Goal: Book appointment/travel/reservation

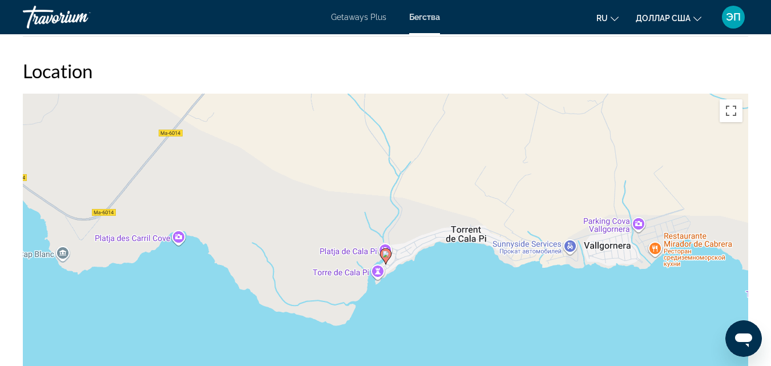
scroll to position [1628, 0]
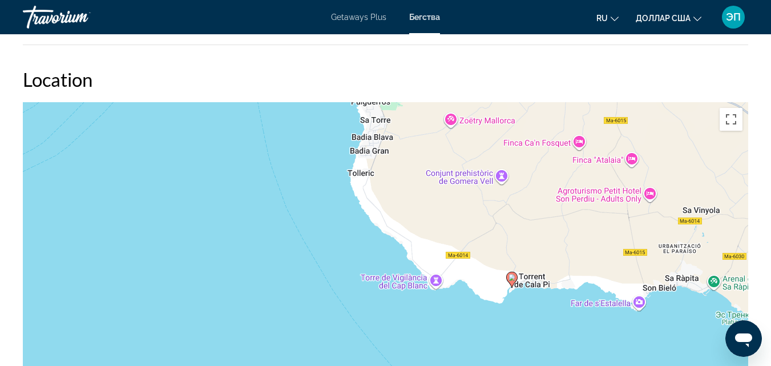
drag, startPoint x: 597, startPoint y: 293, endPoint x: 563, endPoint y: 305, distance: 35.9
click at [563, 305] on div "Чтобы активировать перетаскивание с помощью клавиатуры, нажмите Alt + Ввод. Пос…" at bounding box center [385, 273] width 725 height 342
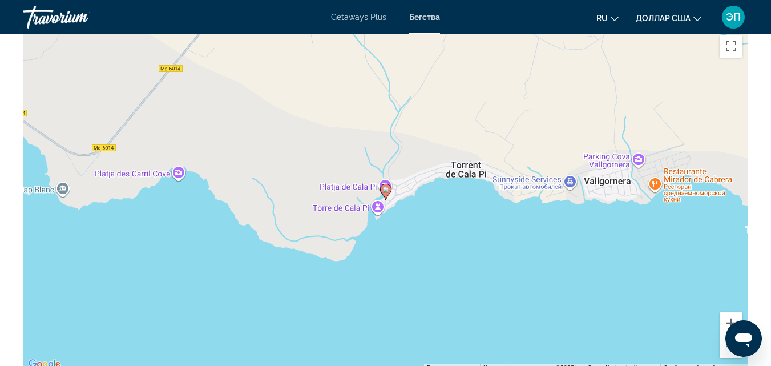
scroll to position [1771, 0]
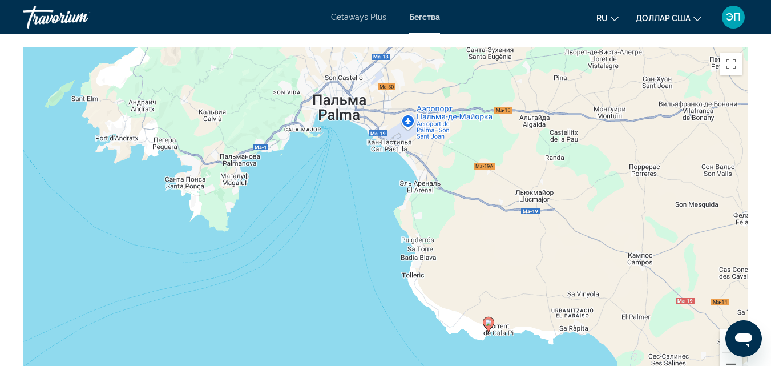
drag, startPoint x: 592, startPoint y: 175, endPoint x: 499, endPoint y: 285, distance: 143.3
click at [499, 285] on div "Чтобы активировать перетаскивание с помощью кнопок, нажмите Alt + Ввод. После э…" at bounding box center [385, 218] width 725 height 342
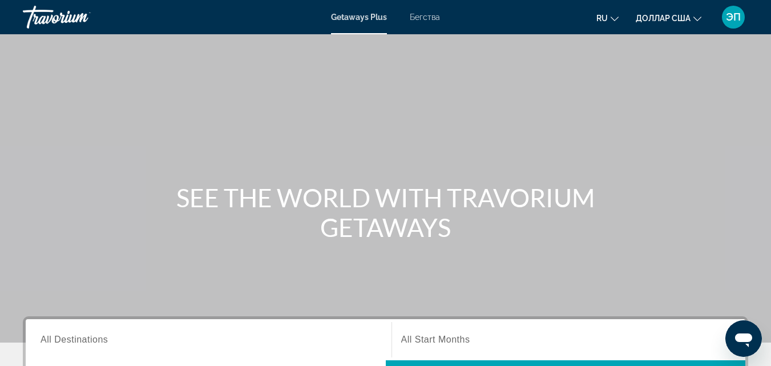
click at [420, 19] on font "Бегства" at bounding box center [425, 17] width 30 height 9
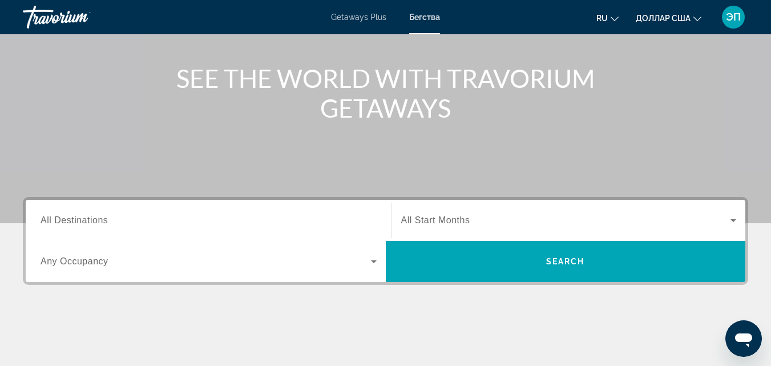
scroll to position [124, 0]
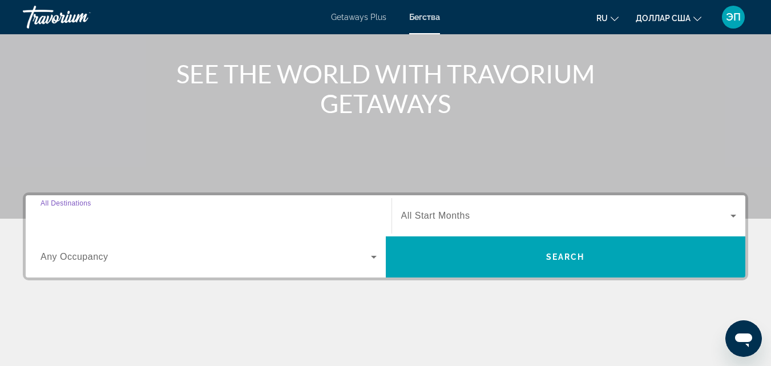
click at [134, 220] on input "Destination All Destinations" at bounding box center [209, 216] width 336 height 14
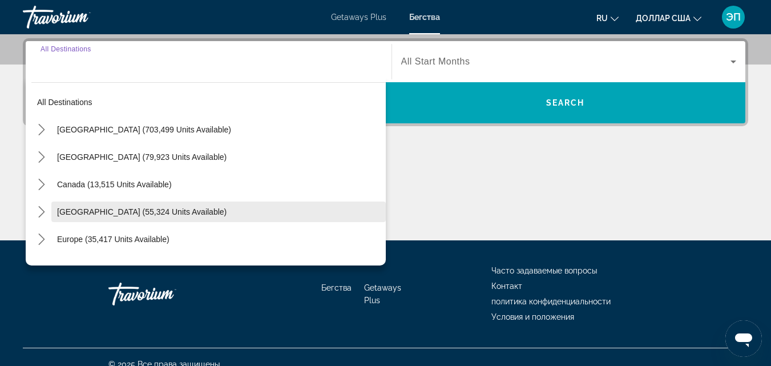
scroll to position [279, 0]
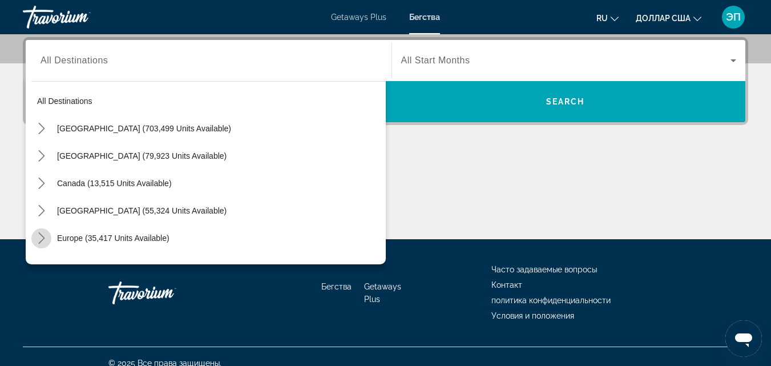
click at [42, 238] on icon "Toggle Europe (35,417 units available) submenu" at bounding box center [41, 237] width 11 height 11
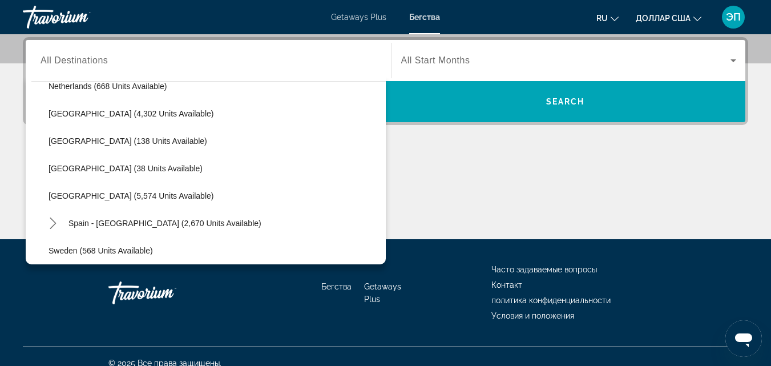
scroll to position [547, 0]
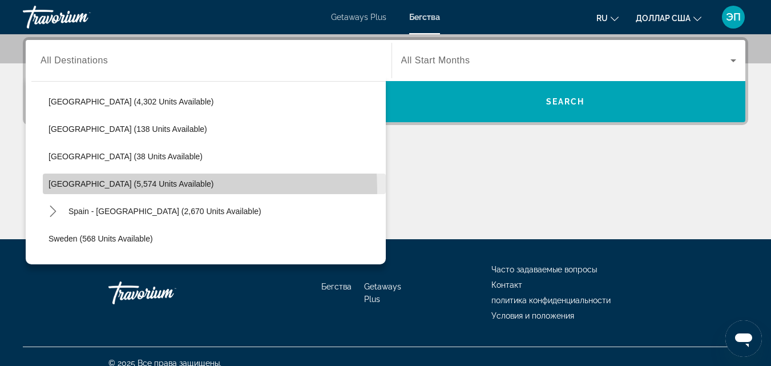
click at [88, 191] on span "Select destination: Spain (5,574 units available)" at bounding box center [214, 183] width 343 height 27
type input "**********"
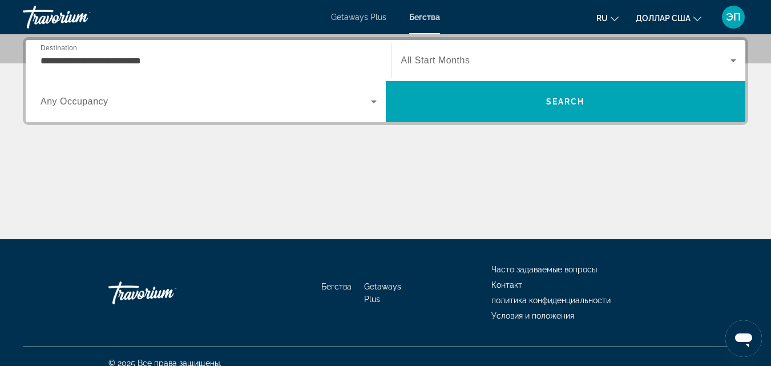
click at [454, 55] on span "All Start Months" at bounding box center [435, 60] width 69 height 10
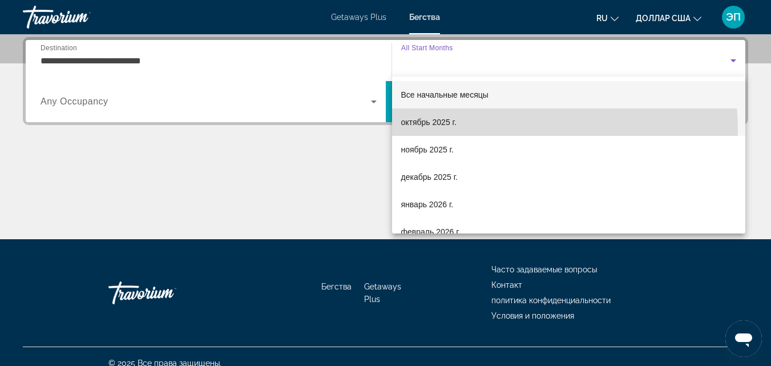
click at [426, 132] on mat-option "октябрь 2025 г." at bounding box center [569, 121] width 354 height 27
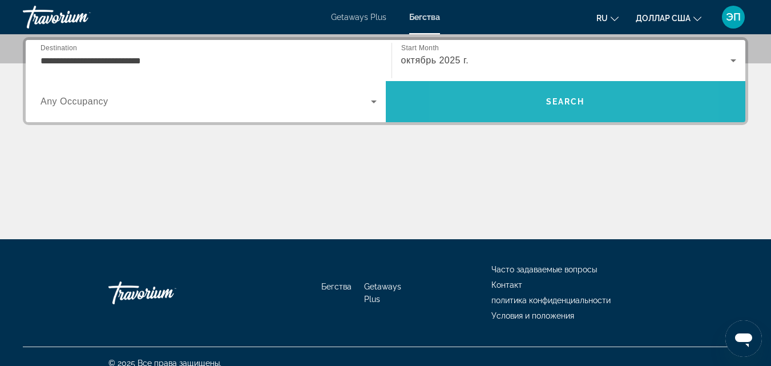
click at [515, 90] on span "Search" at bounding box center [566, 101] width 360 height 27
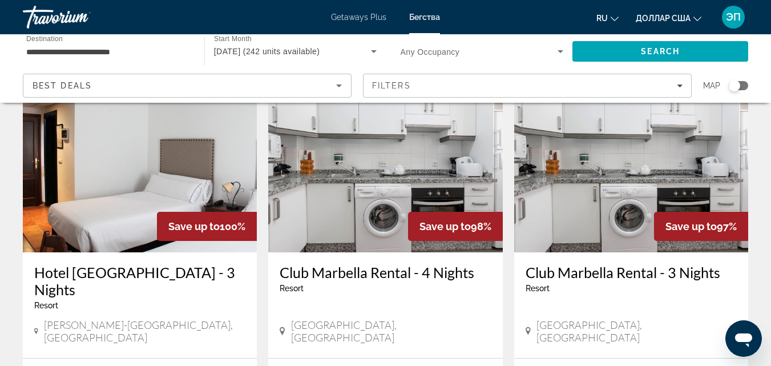
scroll to position [63, 0]
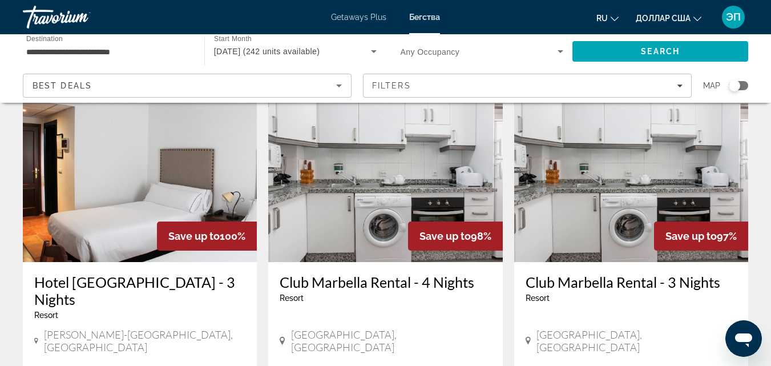
click at [740, 88] on div "Search widget" at bounding box center [737, 85] width 19 height 9
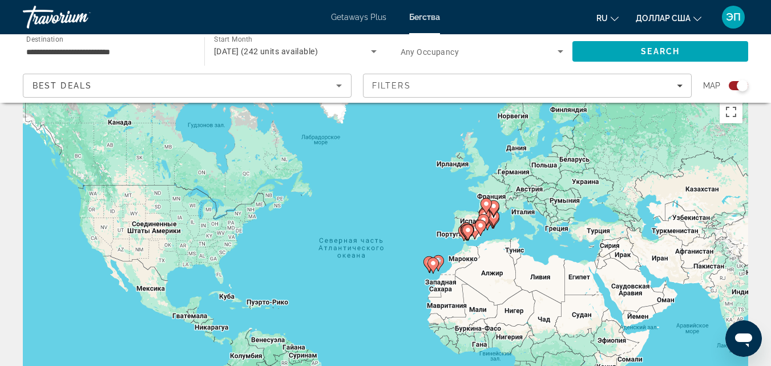
scroll to position [0, 0]
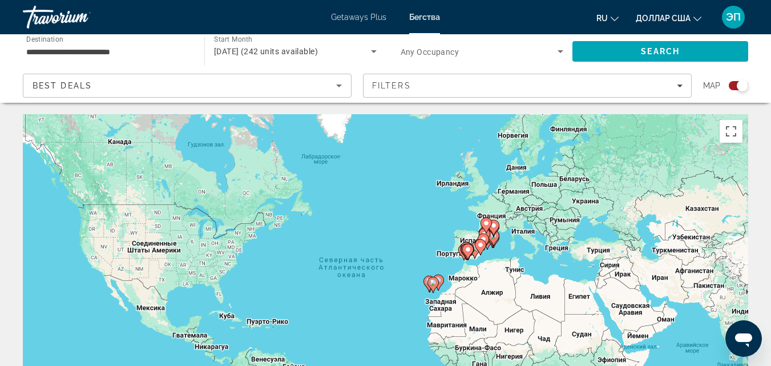
click at [489, 248] on gmp-advanced-marker "Основное содержание" at bounding box center [486, 241] width 11 height 17
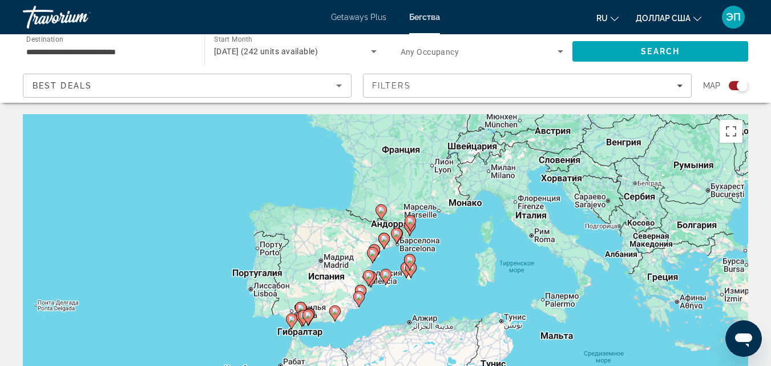
click at [404, 275] on gmp-advanced-marker "Основное содержание" at bounding box center [405, 269] width 11 height 17
type input "**********"
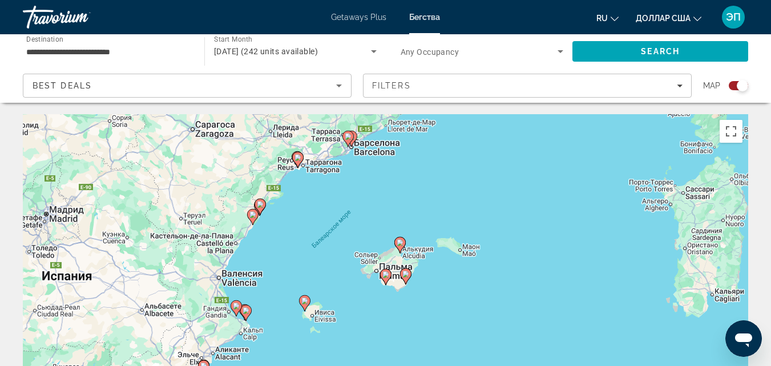
click at [386, 273] on image "Основное содержание" at bounding box center [385, 274] width 7 height 7
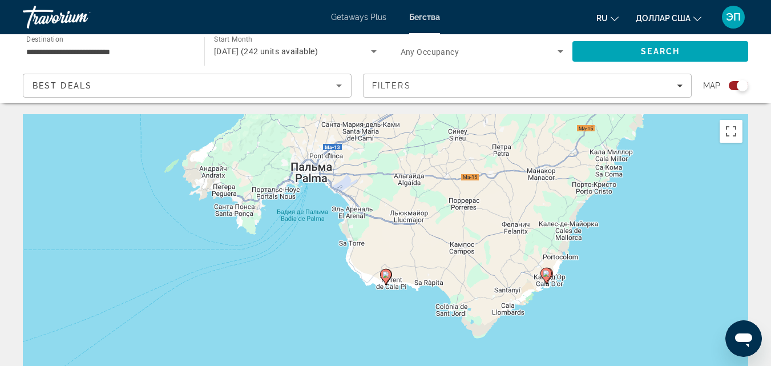
click at [387, 277] on image "Основное содержание" at bounding box center [385, 274] width 7 height 7
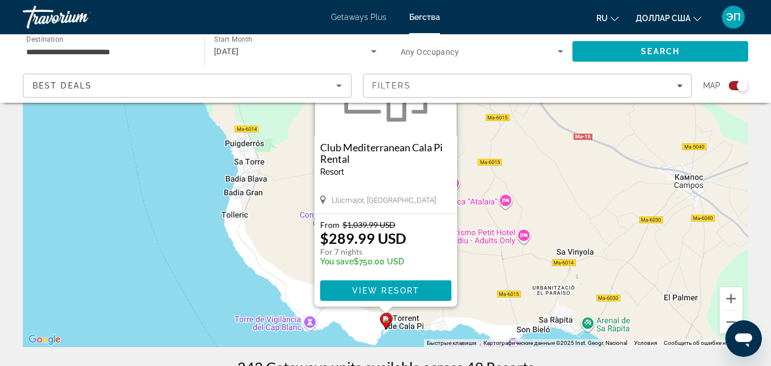
scroll to position [136, 0]
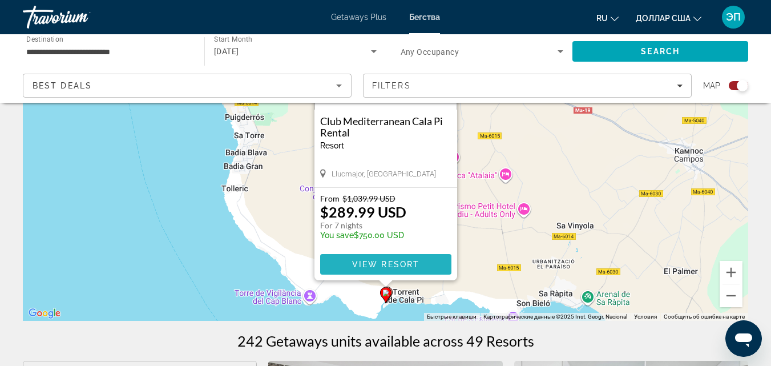
click at [404, 262] on span "View Resort" at bounding box center [384, 264] width 67 height 9
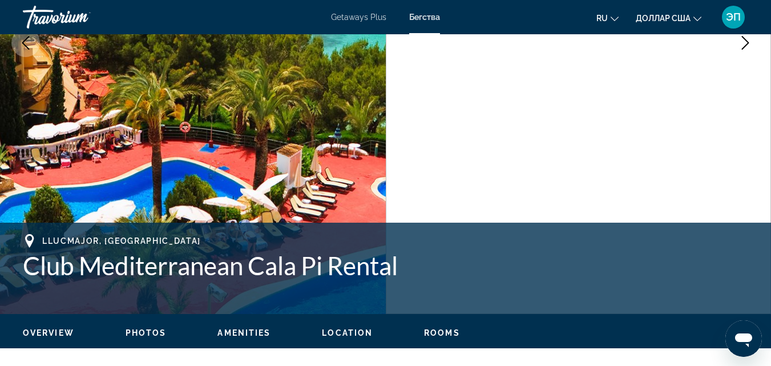
scroll to position [237, 0]
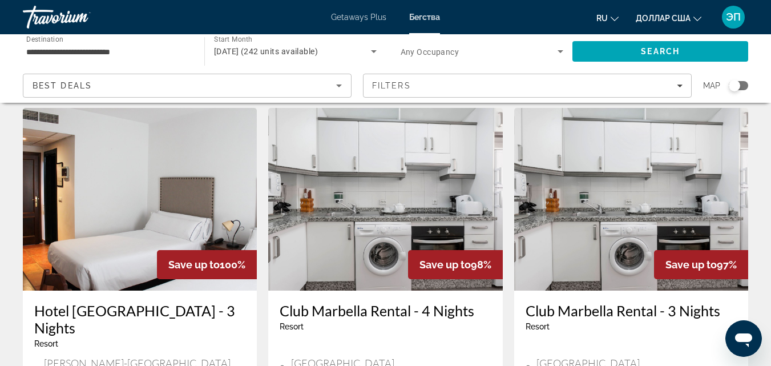
scroll to position [47, 0]
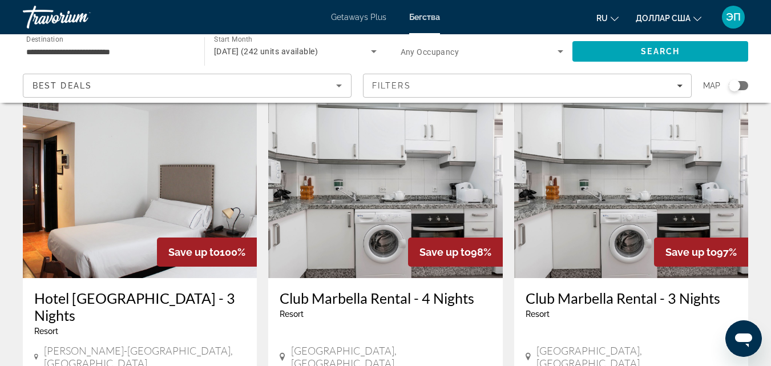
click at [736, 87] on div "Search widget" at bounding box center [733, 85] width 11 height 11
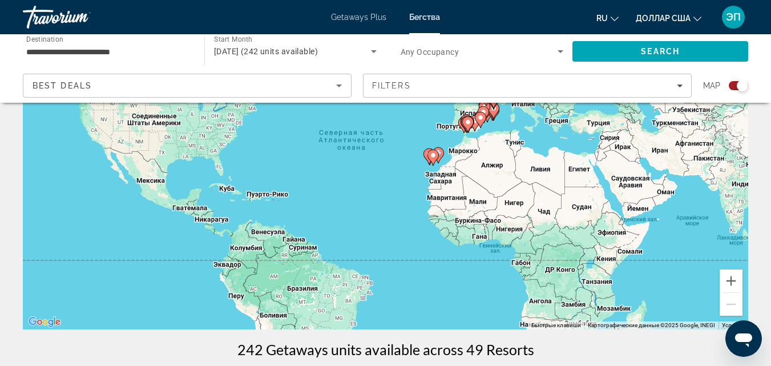
scroll to position [98, 0]
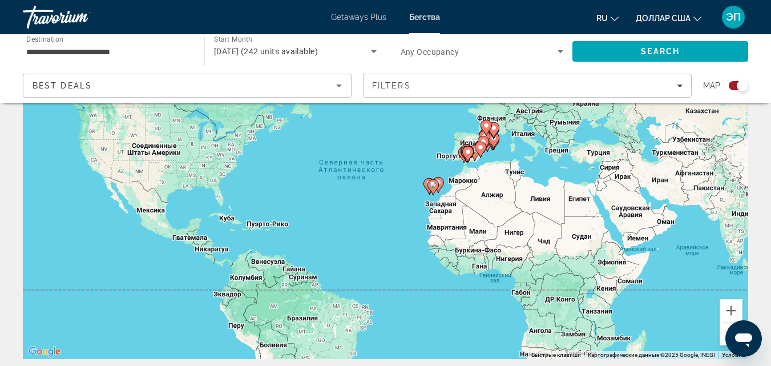
click at [496, 144] on gmp-advanced-marker "Основное содержание" at bounding box center [493, 140] width 11 height 17
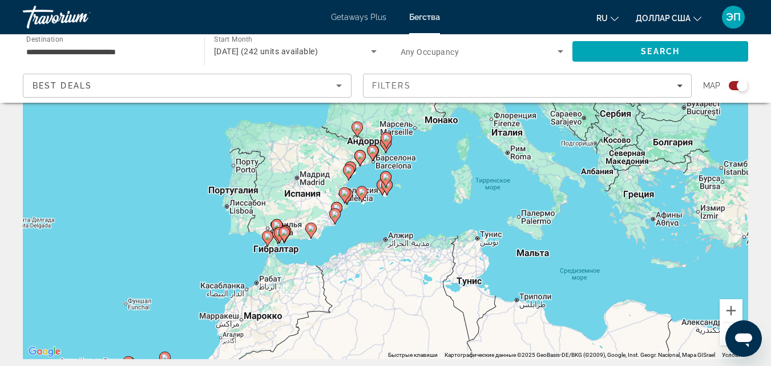
click at [382, 183] on gmp-advanced-marker "Основное содержание" at bounding box center [385, 179] width 11 height 17
type input "**********"
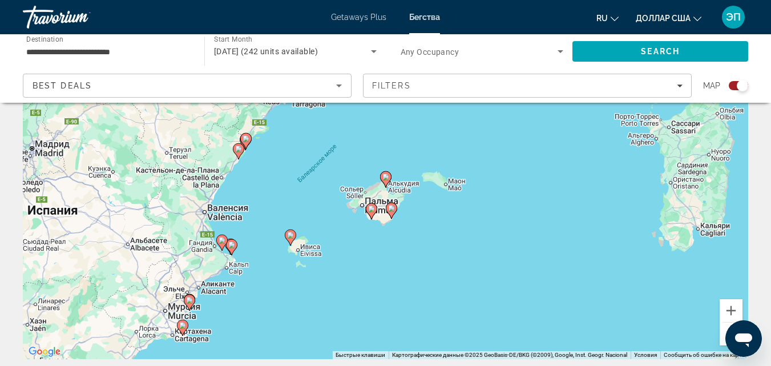
click at [376, 209] on icon "Основное содержание" at bounding box center [371, 211] width 10 height 15
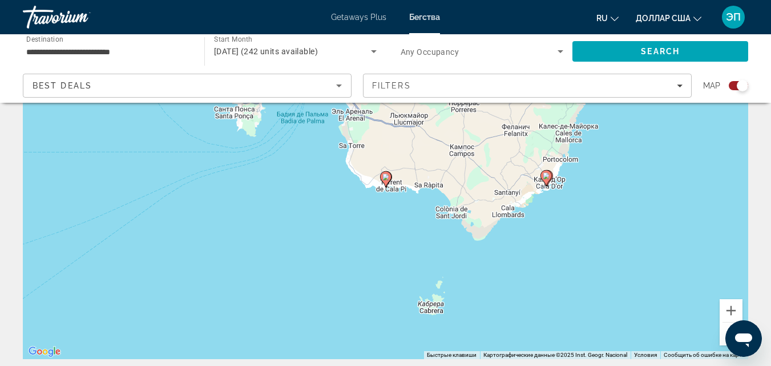
click at [390, 177] on icon "Основное содержание" at bounding box center [385, 179] width 10 height 15
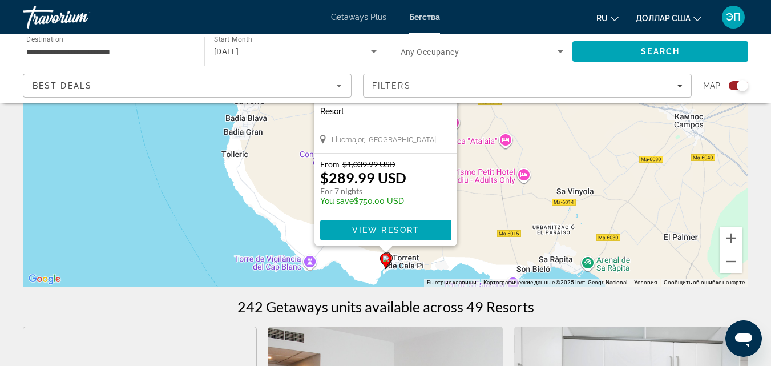
scroll to position [181, 0]
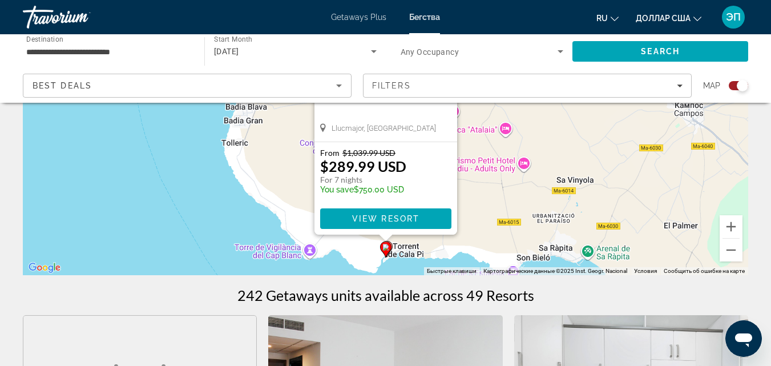
click at [391, 247] on icon "Основное содержание" at bounding box center [386, 248] width 10 height 15
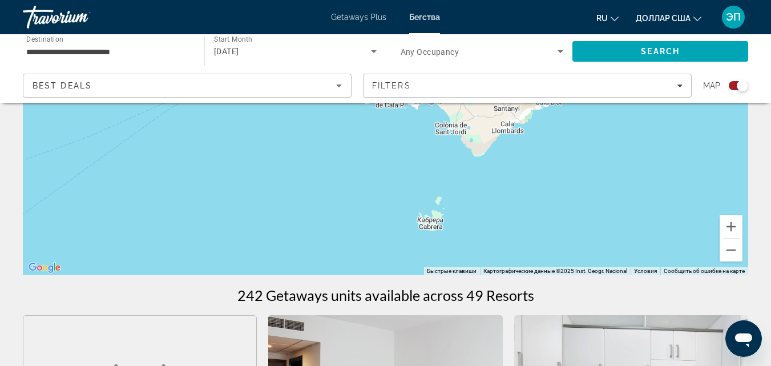
click at [386, 108] on div "Для навигации используйте клавиши со стрелками. Чтобы активировать перетаскиван…" at bounding box center [385, 104] width 725 height 342
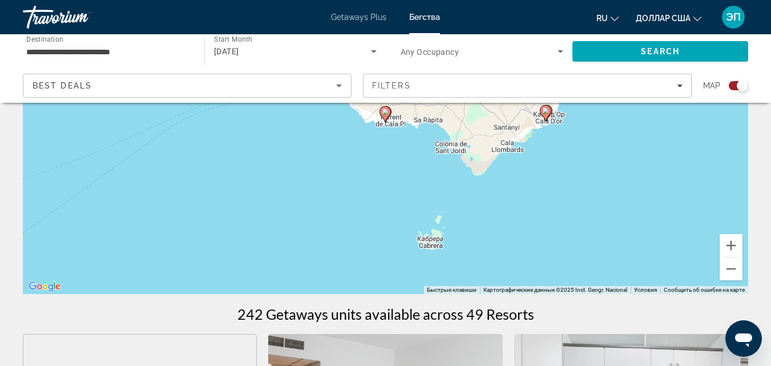
scroll to position [147, 0]
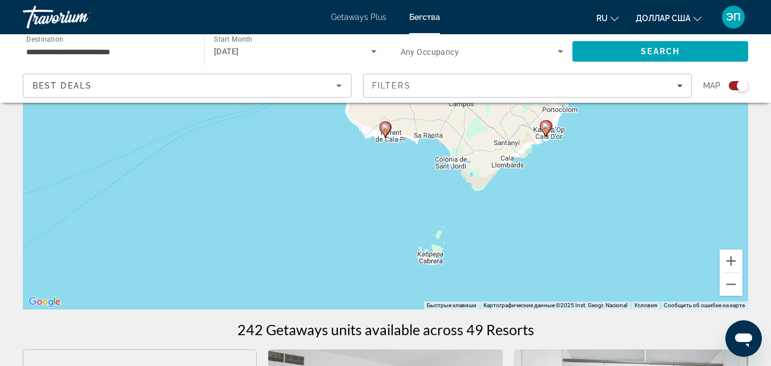
click at [390, 127] on icon "Основное содержание" at bounding box center [385, 129] width 10 height 15
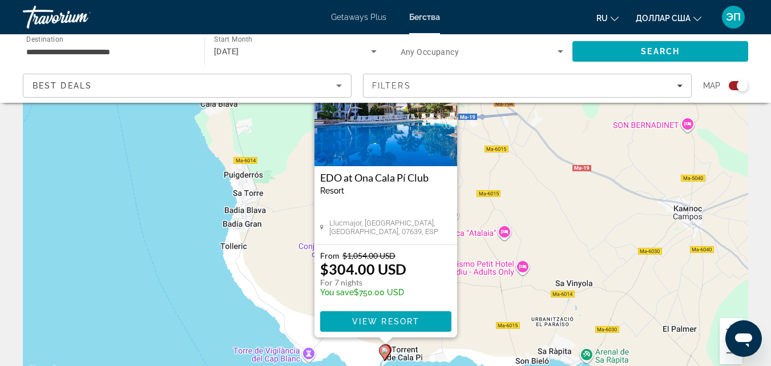
scroll to position [102, 0]
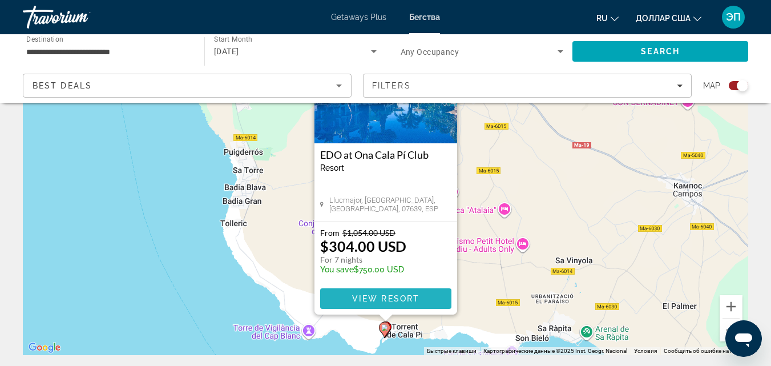
click at [396, 294] on span "View Resort" at bounding box center [384, 298] width 67 height 9
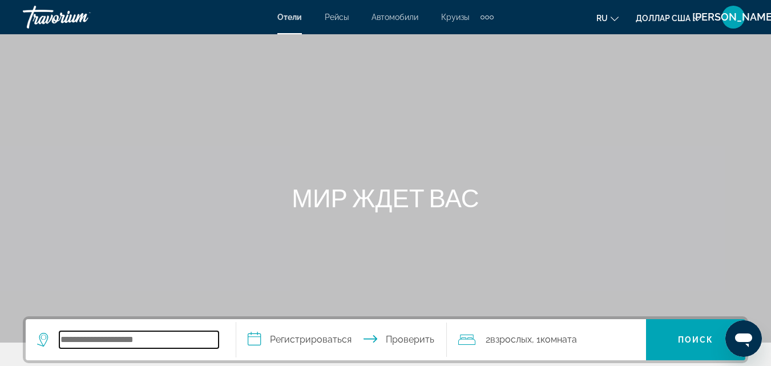
click at [113, 343] on input "Поиск отеля" at bounding box center [138, 339] width 159 height 17
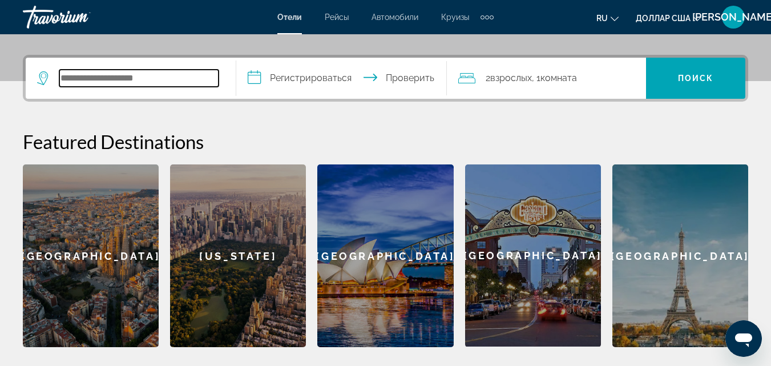
scroll to position [279, 0]
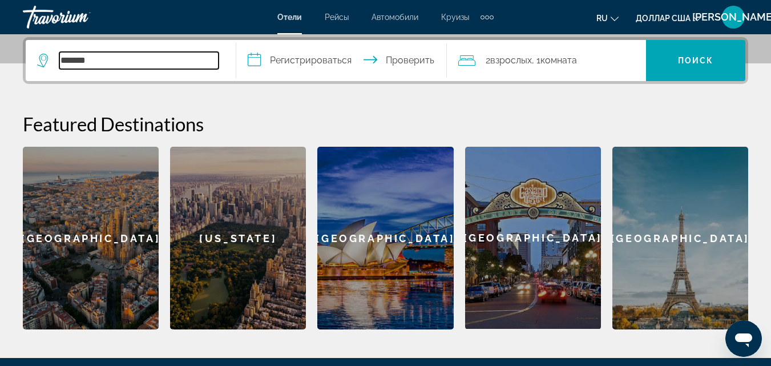
click at [151, 58] on input "*******" at bounding box center [138, 60] width 159 height 17
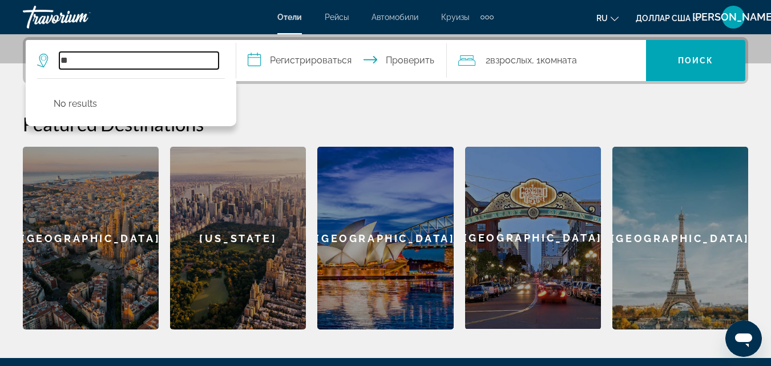
type input "*"
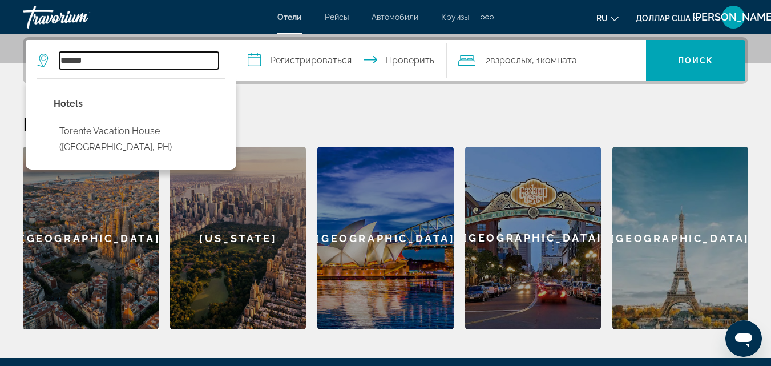
click at [72, 62] on input "******" at bounding box center [138, 60] width 159 height 17
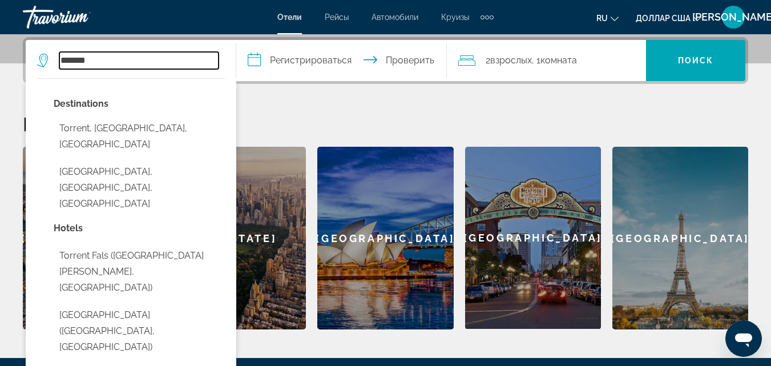
click at [101, 62] on input "*******" at bounding box center [138, 60] width 159 height 17
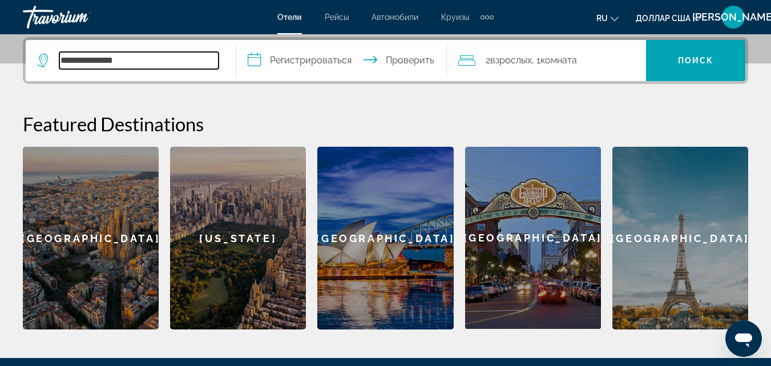
click at [213, 63] on input "**********" at bounding box center [138, 60] width 159 height 17
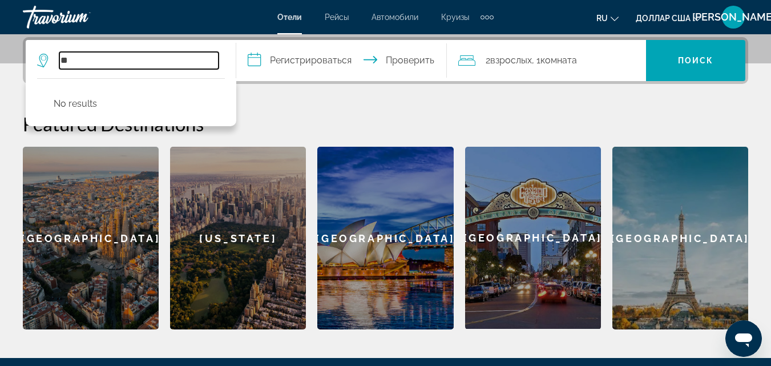
type input "*"
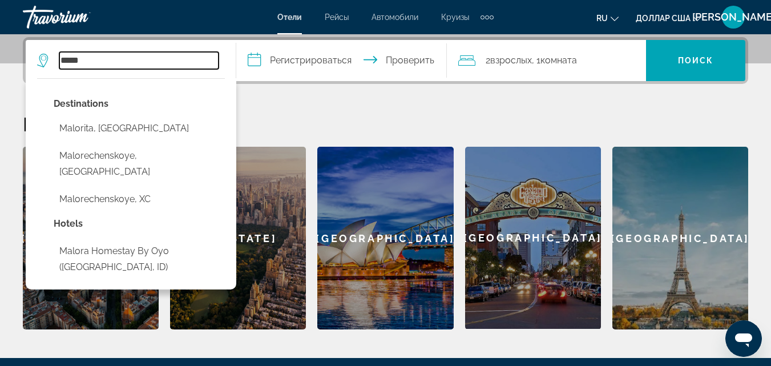
click at [76, 62] on input "*****" at bounding box center [138, 60] width 159 height 17
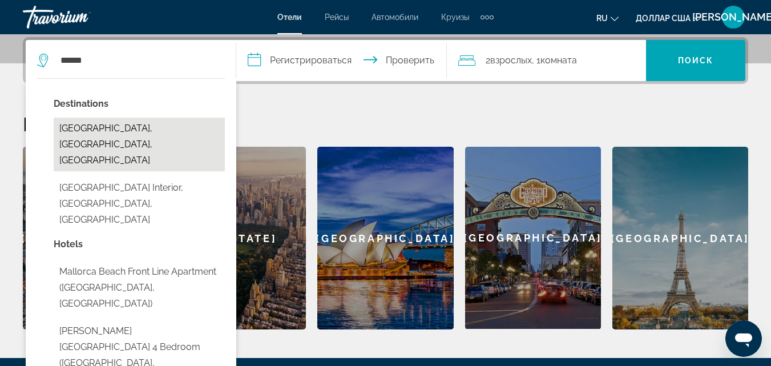
click at [117, 127] on button "Mallorca Island, Balearic Islands, Spain" at bounding box center [139, 145] width 171 height 54
type input "**********"
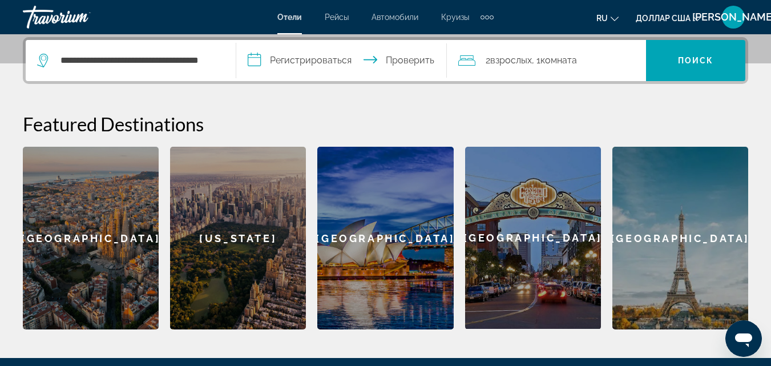
click at [337, 64] on input "**********" at bounding box center [343, 62] width 215 height 44
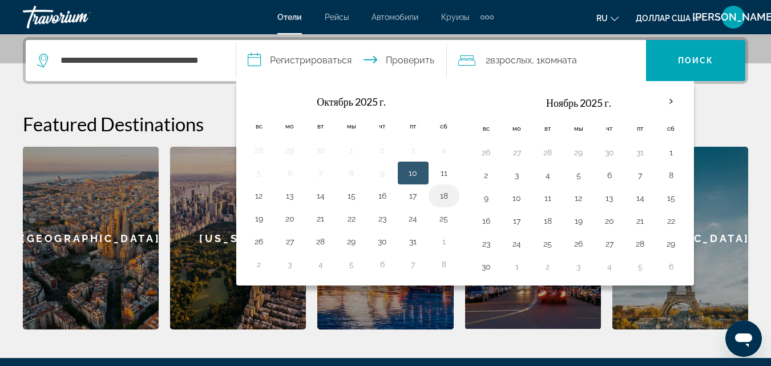
click at [448, 197] on button "18" at bounding box center [444, 196] width 18 height 16
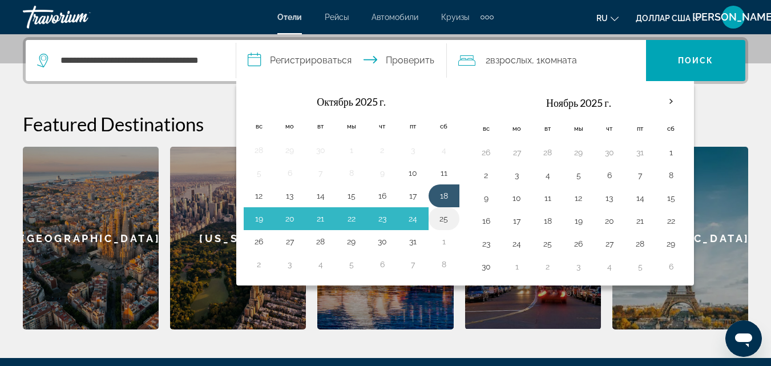
click at [447, 219] on button "25" at bounding box center [444, 219] width 18 height 16
type input "**********"
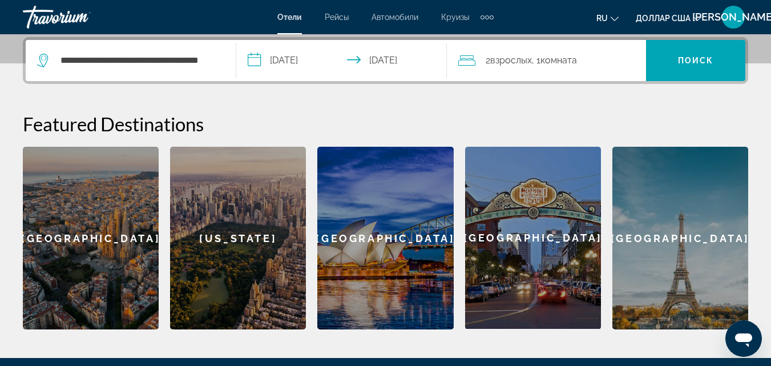
click at [600, 60] on div "2 взрослых Взрослый , 1 комната комнаты" at bounding box center [552, 60] width 188 height 16
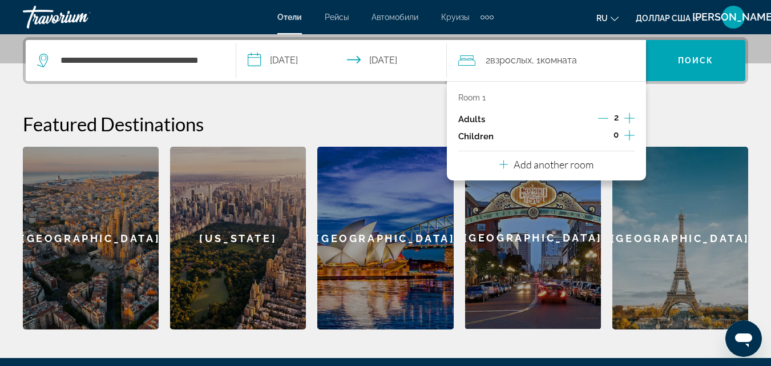
click at [627, 120] on icon "Increment adults" at bounding box center [629, 118] width 10 height 14
click at [687, 63] on font "Поиск" at bounding box center [696, 60] width 36 height 9
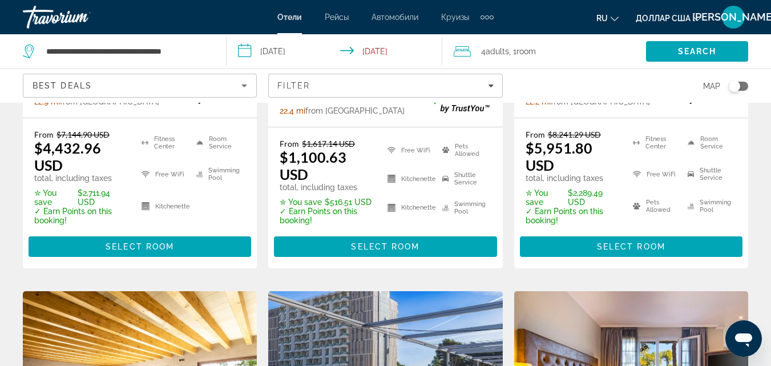
scroll to position [286, 0]
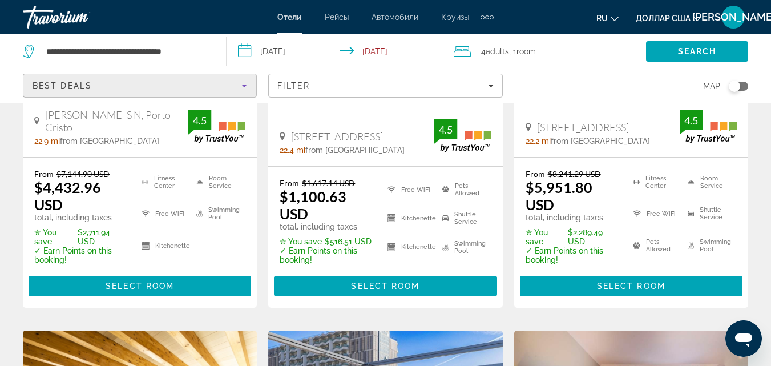
click at [244, 82] on icon "Sort by" at bounding box center [244, 86] width 14 height 14
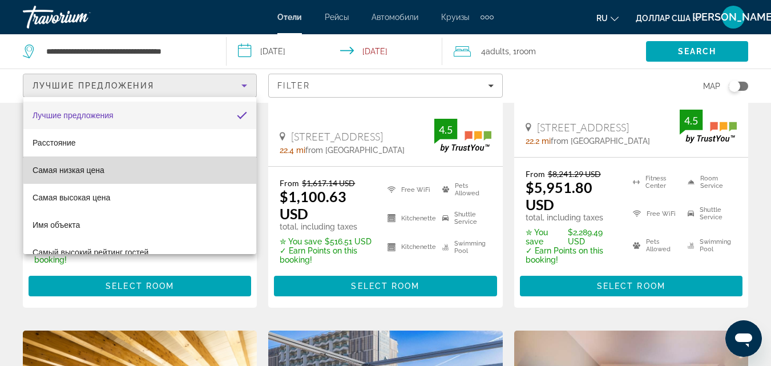
click at [140, 166] on mat-option "Самая низкая цена" at bounding box center [139, 169] width 233 height 27
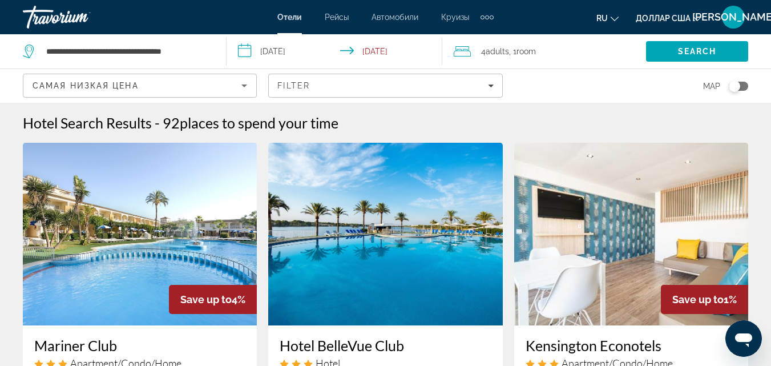
click at [739, 85] on div "Toggle map" at bounding box center [733, 85] width 11 height 11
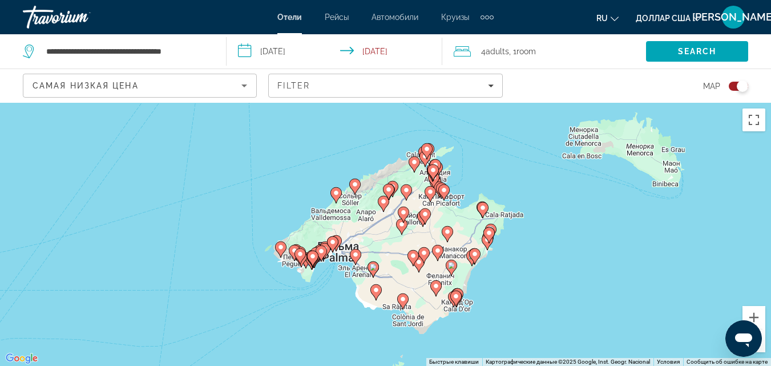
click at [376, 299] on icon "Основное содержание" at bounding box center [375, 292] width 11 height 16
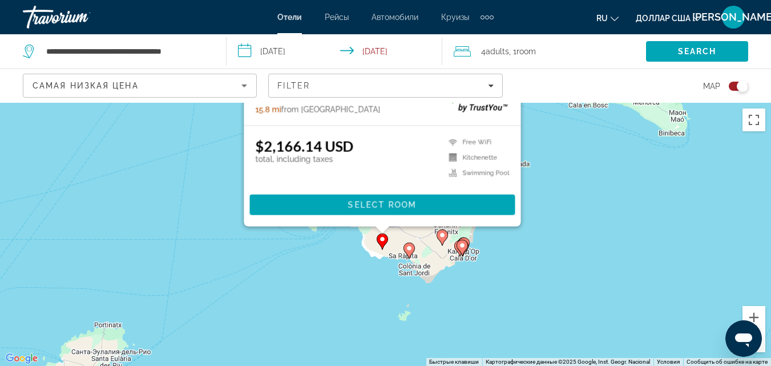
drag, startPoint x: 574, startPoint y: 135, endPoint x: 571, endPoint y: 114, distance: 21.9
click at [571, 114] on div "Чтобы активировать перетаскивание с помощью клавиатуры, нажмите Alt + Ввод. Пос…" at bounding box center [385, 234] width 771 height 263
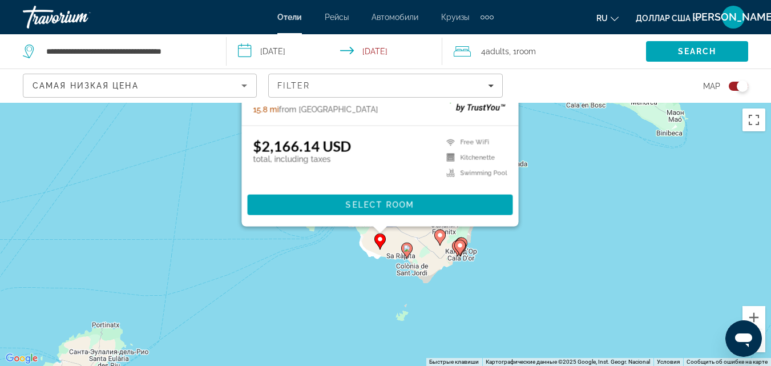
click at [404, 256] on gmp-advanced-marker "Основное содержание" at bounding box center [406, 250] width 11 height 17
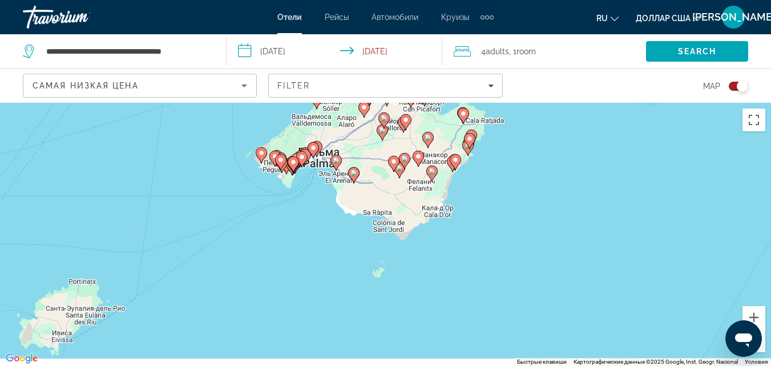
drag, startPoint x: 588, startPoint y: 327, endPoint x: 565, endPoint y: 104, distance: 224.8
click at [565, 104] on div "Чтобы активировать перетаскивание с помощью клавиатуры, нажмите Alt + Ввод. Пос…" at bounding box center [385, 234] width 771 height 263
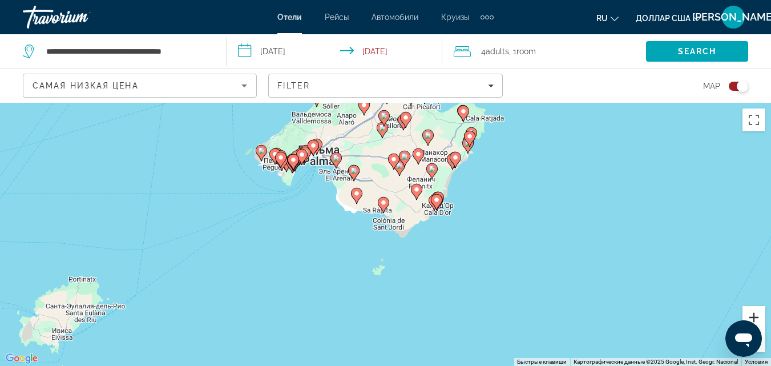
click at [758, 317] on button "Увеличить" at bounding box center [753, 317] width 23 height 23
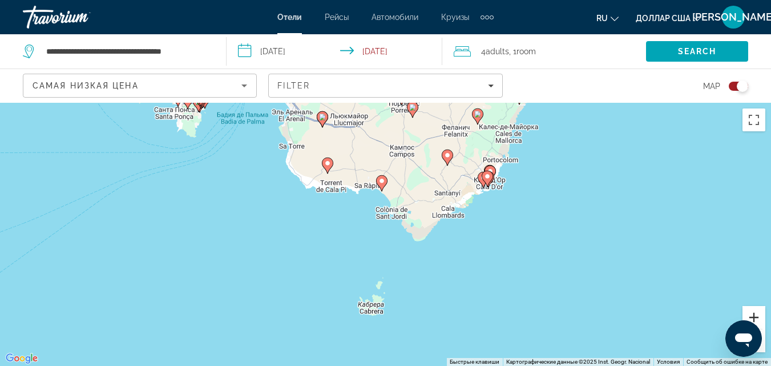
click at [758, 317] on button "Увеличить" at bounding box center [753, 317] width 23 height 23
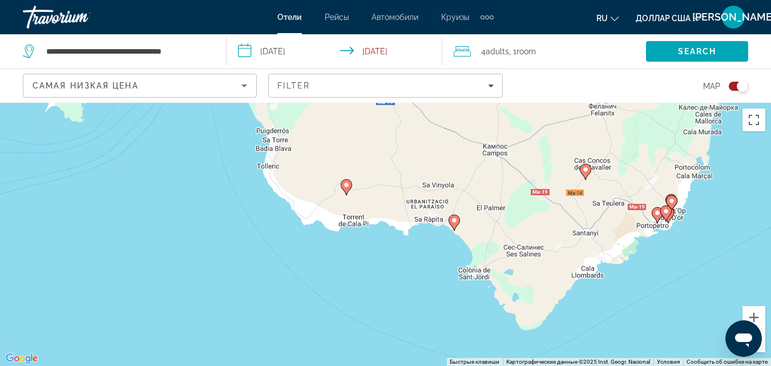
drag, startPoint x: 366, startPoint y: 218, endPoint x: 407, endPoint y: 263, distance: 60.6
click at [407, 263] on div "Чтобы активировать перетаскивание с помощью клавиатуры, нажмите Alt + Ввод. Пос…" at bounding box center [385, 234] width 771 height 263
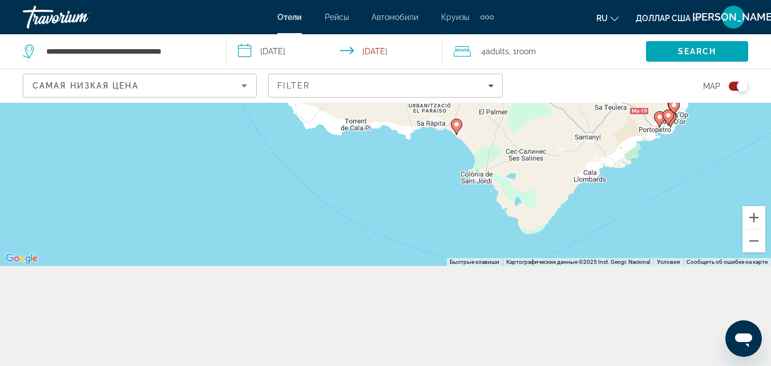
scroll to position [103, 0]
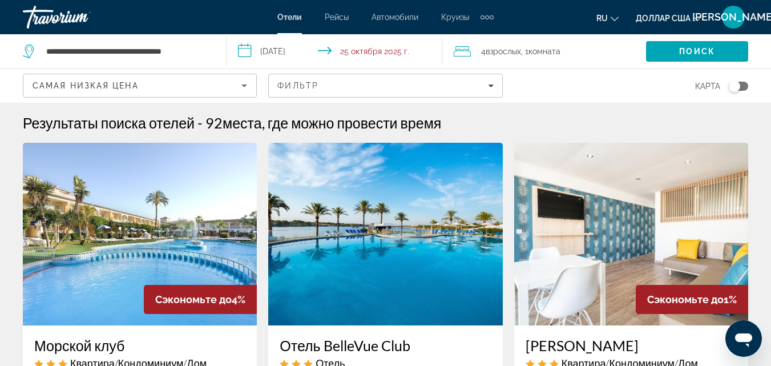
scroll to position [81, 0]
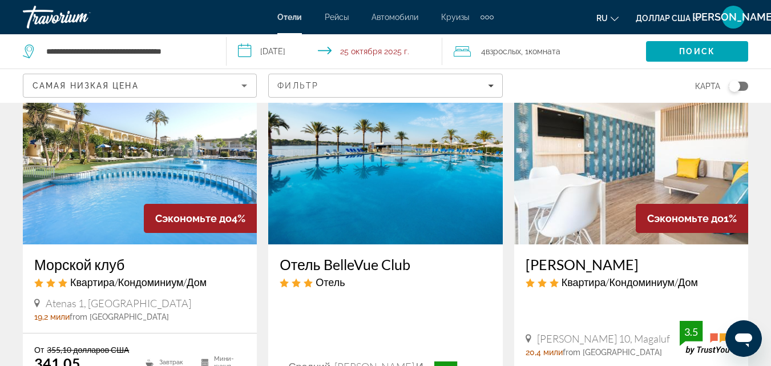
click at [742, 87] on div "Переключить карту" at bounding box center [737, 86] width 19 height 9
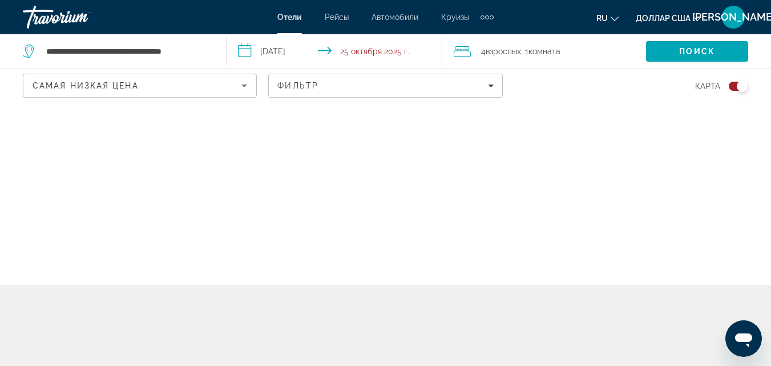
scroll to position [0, 0]
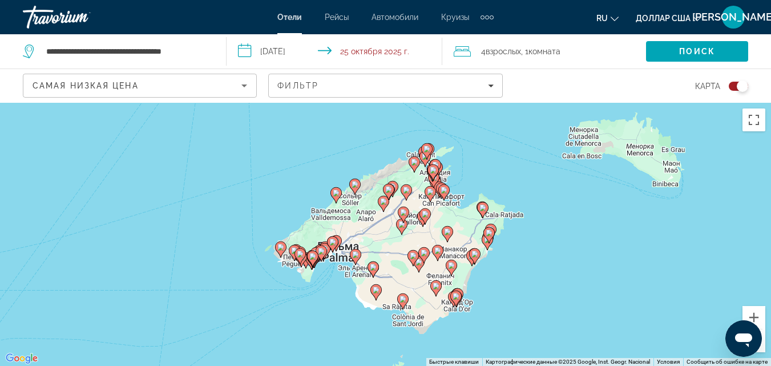
click at [303, 260] on gmp-advanced-marker "Основное содержание" at bounding box center [299, 256] width 11 height 17
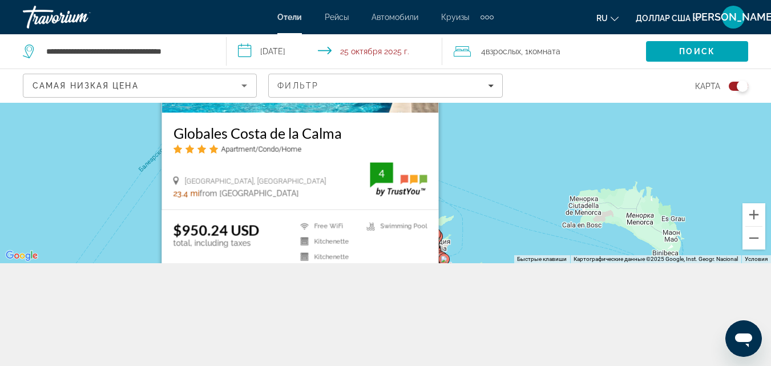
scroll to position [101, 0]
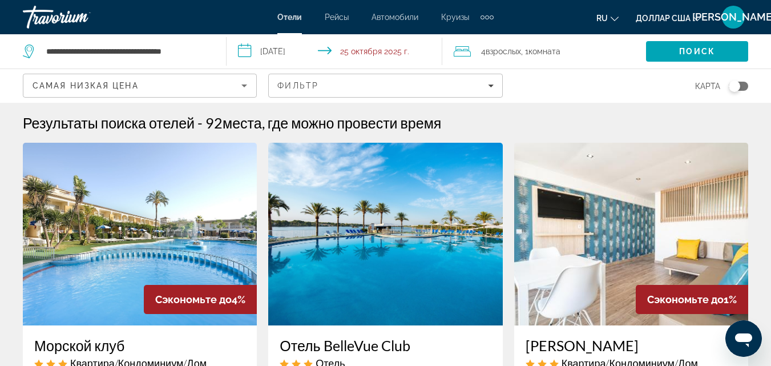
click at [743, 85] on div "Переключить карту" at bounding box center [737, 86] width 19 height 9
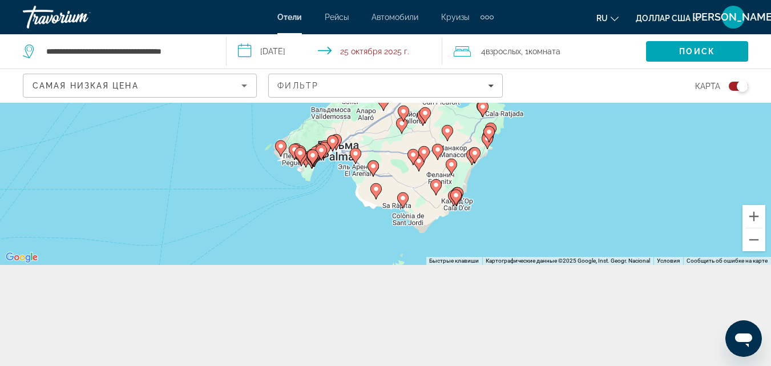
scroll to position [103, 0]
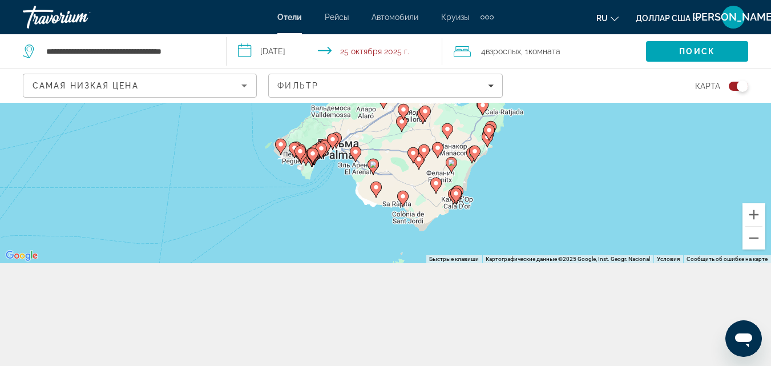
click at [737, 86] on div "Переключить карту" at bounding box center [741, 85] width 11 height 11
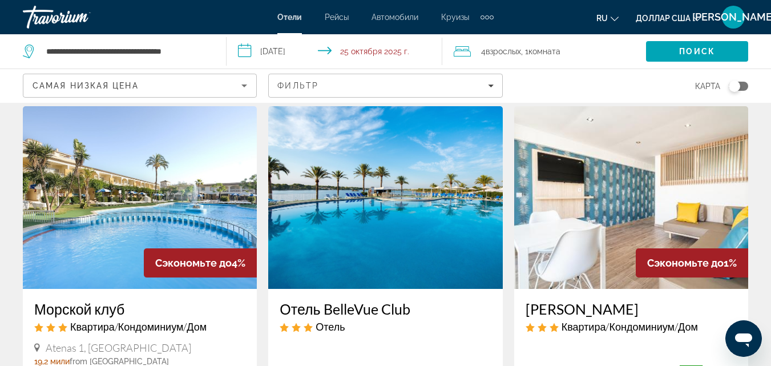
scroll to position [33, 0]
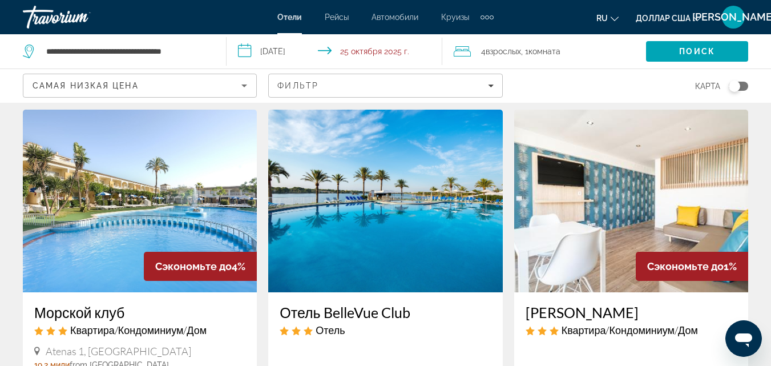
click at [744, 87] on div "Переключить карту" at bounding box center [737, 86] width 19 height 9
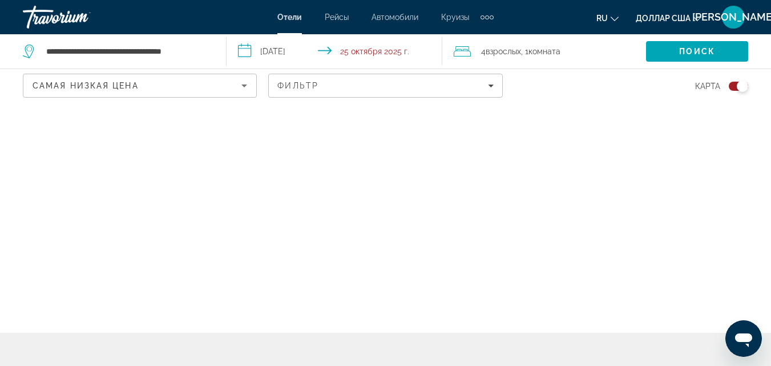
scroll to position [0, 0]
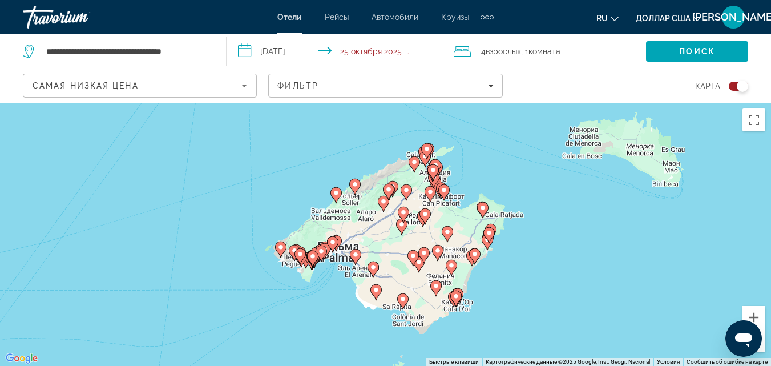
click at [339, 238] on image "Основное содержание" at bounding box center [336, 240] width 7 height 7
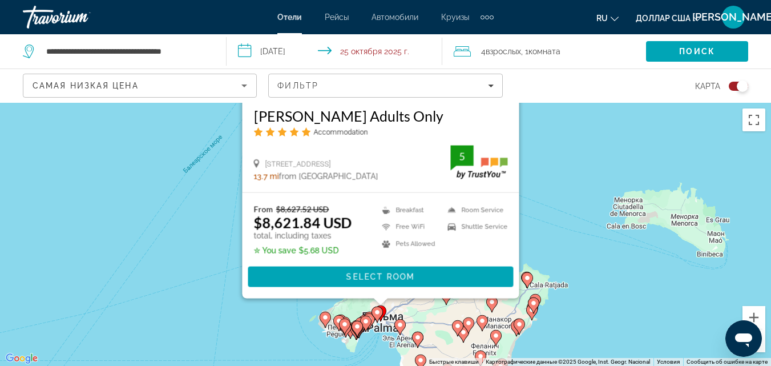
drag, startPoint x: 503, startPoint y: 296, endPoint x: 550, endPoint y: 171, distance: 133.6
click at [550, 171] on div "Чтобы активировать перетаскивание с помощью клавиатуры, нажмите Alt + Ввод. Пос…" at bounding box center [385, 234] width 771 height 263
click at [378, 314] on image "Основное содержание" at bounding box center [377, 312] width 7 height 7
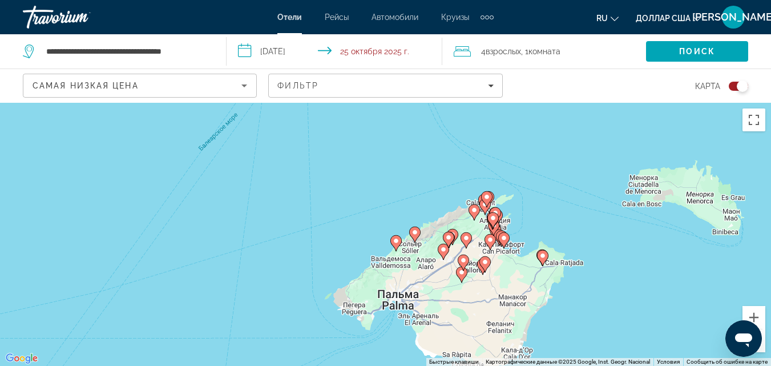
drag, startPoint x: 552, startPoint y: 204, endPoint x: 560, endPoint y: 151, distance: 53.7
click at [560, 151] on div "Чтобы активировать перетаскивание с помощью клавиатуры, нажмите Alt + Ввод. Пос…" at bounding box center [385, 234] width 771 height 263
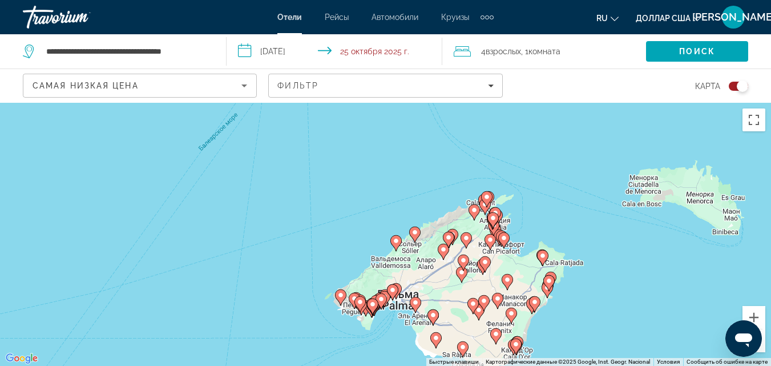
click at [415, 304] on image "Основное содержание" at bounding box center [415, 302] width 7 height 7
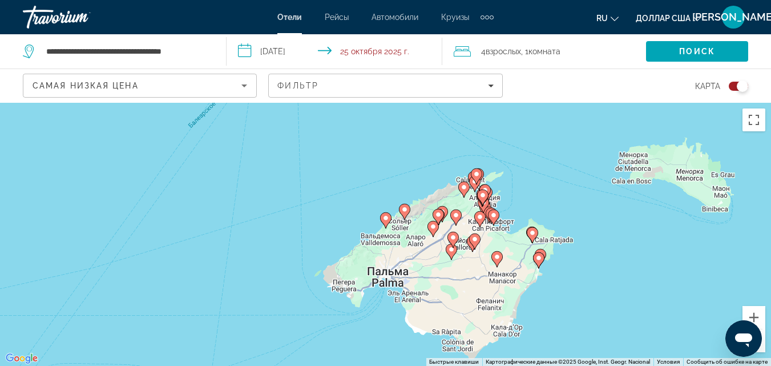
drag, startPoint x: 609, startPoint y: 324, endPoint x: 602, endPoint y: 139, distance: 185.5
click at [602, 139] on div "Чтобы активировать перетаскивание с помощью клавиатуры, нажмите Alt + Ввод. Пос…" at bounding box center [385, 234] width 771 height 263
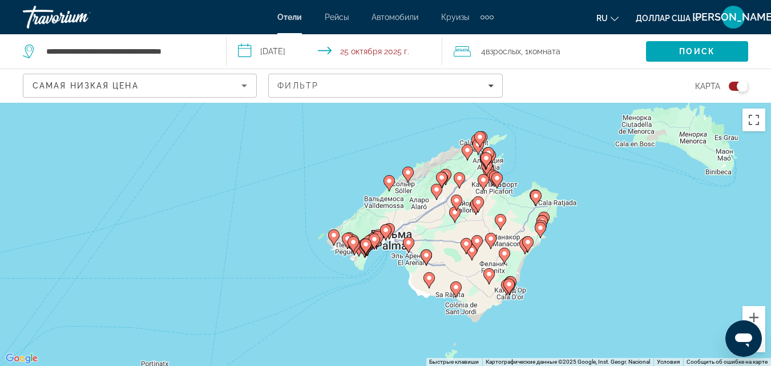
click at [426, 261] on icon "Основное содержание" at bounding box center [425, 256] width 10 height 15
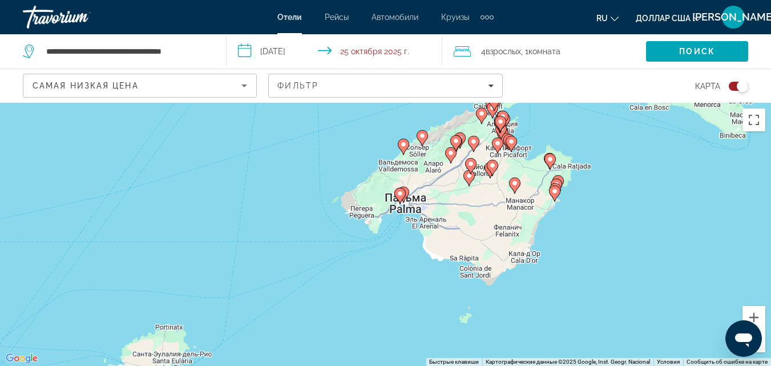
drag, startPoint x: 570, startPoint y: 293, endPoint x: 585, endPoint y: 83, distance: 209.9
click at [585, 103] on div "**********" at bounding box center [385, 286] width 771 height 366
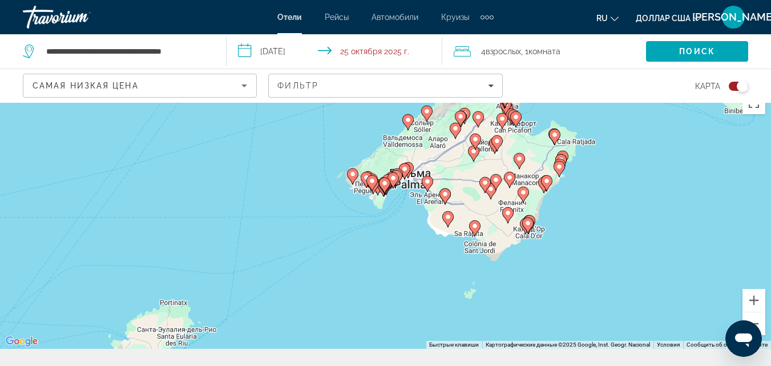
scroll to position [20, 0]
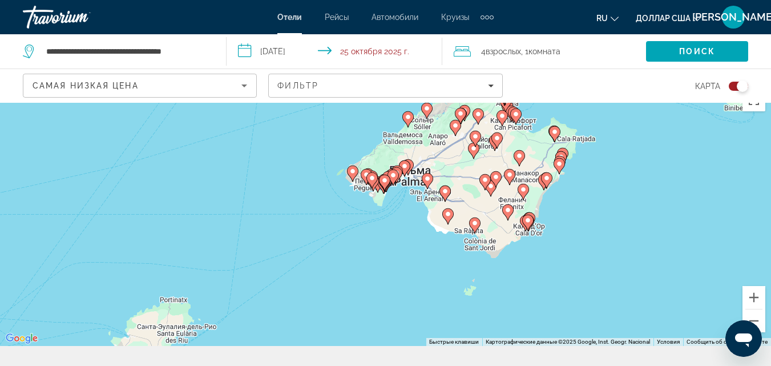
click at [473, 227] on icon "Основное содержание" at bounding box center [474, 224] width 10 height 15
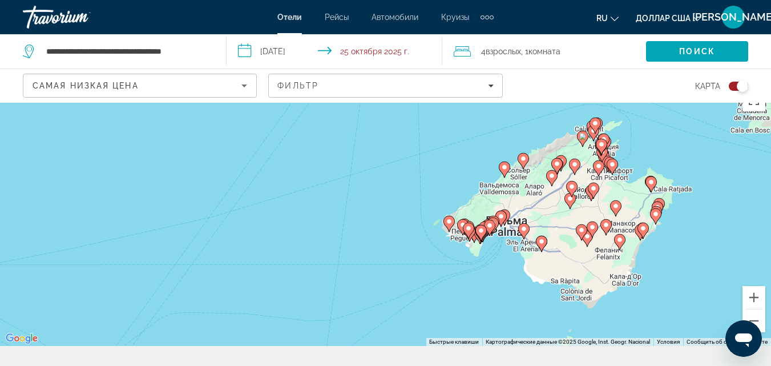
drag, startPoint x: 300, startPoint y: 281, endPoint x: 402, endPoint y: 145, distance: 169.5
click at [402, 145] on div "Чтобы активировать перетаскивание с помощью клавиатуры, нажмите Alt + Ввод. Пос…" at bounding box center [385, 214] width 771 height 263
click at [540, 243] on image "Основное содержание" at bounding box center [542, 240] width 7 height 7
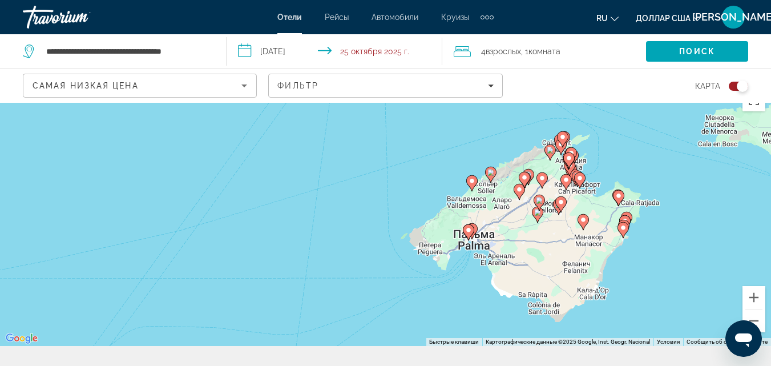
drag, startPoint x: 387, startPoint y: 297, endPoint x: 348, endPoint y: 122, distance: 179.5
click at [348, 123] on div "Чтобы активировать перетаскивание с помощью клавиатуры, нажмите Alt + Ввод. Пос…" at bounding box center [385, 214] width 771 height 263
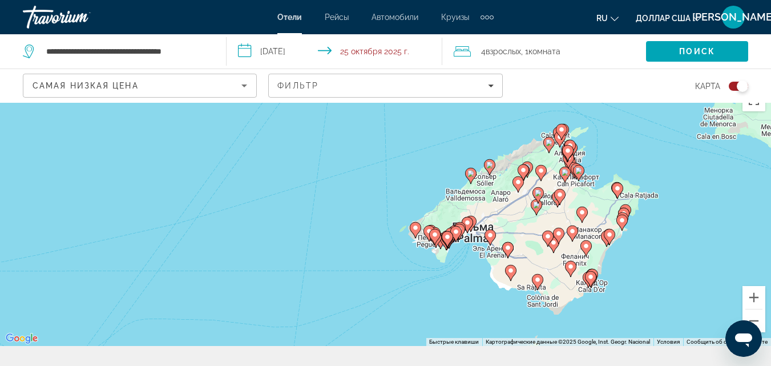
click at [594, 279] on icon "Основное содержание" at bounding box center [590, 278] width 10 height 15
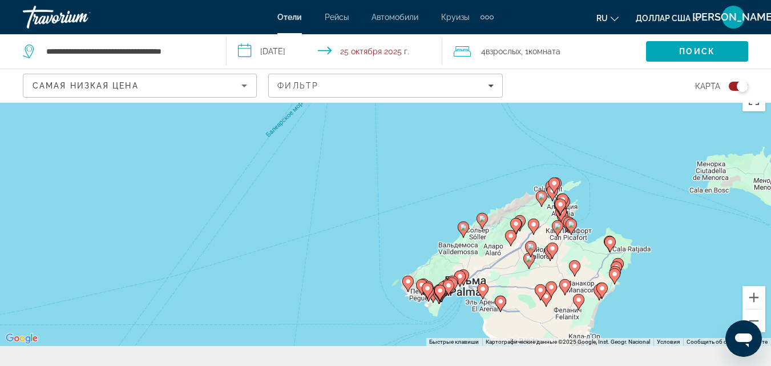
drag, startPoint x: 412, startPoint y: 284, endPoint x: 400, endPoint y: 181, distance: 103.4
click at [400, 181] on div "Чтобы активировать перетаскивание с помощью клавиатуры, нажмите Alt + Ввод. Пос…" at bounding box center [385, 214] width 771 height 263
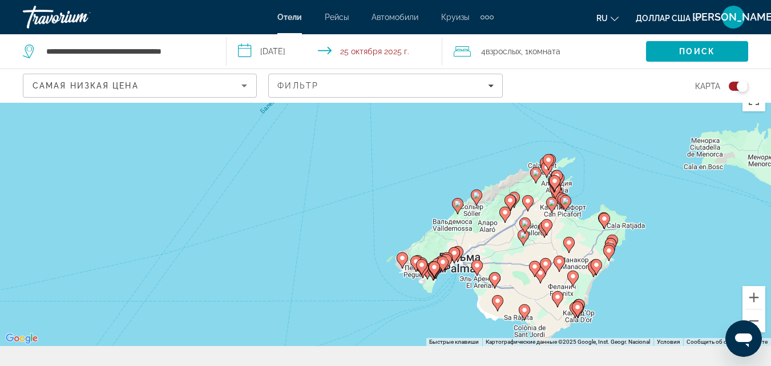
click at [486, 18] on div "Дополнительные элементы навигации" at bounding box center [487, 17] width 4 height 4
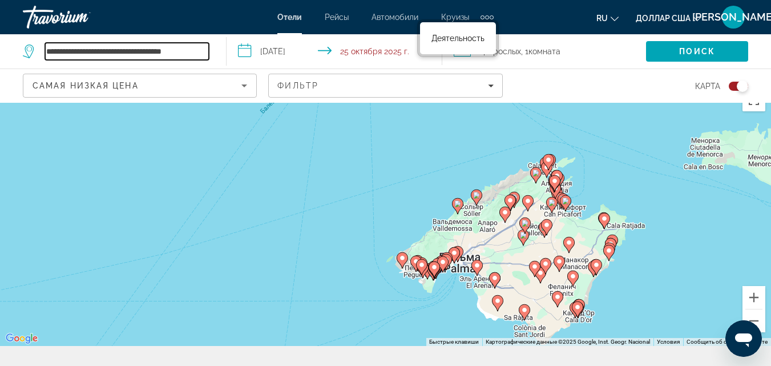
click at [178, 56] on input "**********" at bounding box center [127, 51] width 164 height 17
click at [193, 52] on input "**********" at bounding box center [127, 51] width 164 height 17
drag, startPoint x: 193, startPoint y: 52, endPoint x: 164, endPoint y: 58, distance: 29.6
click at [164, 58] on input "**********" at bounding box center [127, 51] width 164 height 17
drag, startPoint x: 161, startPoint y: 54, endPoint x: 52, endPoint y: 52, distance: 109.0
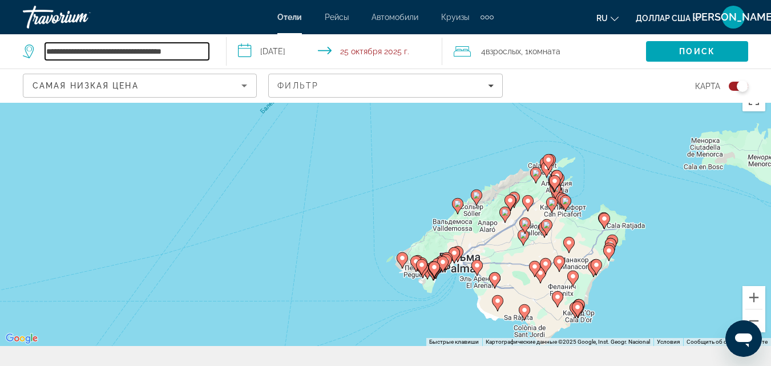
click at [52, 52] on input "**********" at bounding box center [127, 51] width 164 height 17
drag, startPoint x: 44, startPoint y: 52, endPoint x: 177, endPoint y: 58, distance: 133.0
click at [177, 58] on div "**********" at bounding box center [116, 51] width 186 height 17
drag, startPoint x: 78, startPoint y: 51, endPoint x: 40, endPoint y: 55, distance: 37.9
click at [40, 55] on div "**********" at bounding box center [116, 51] width 186 height 17
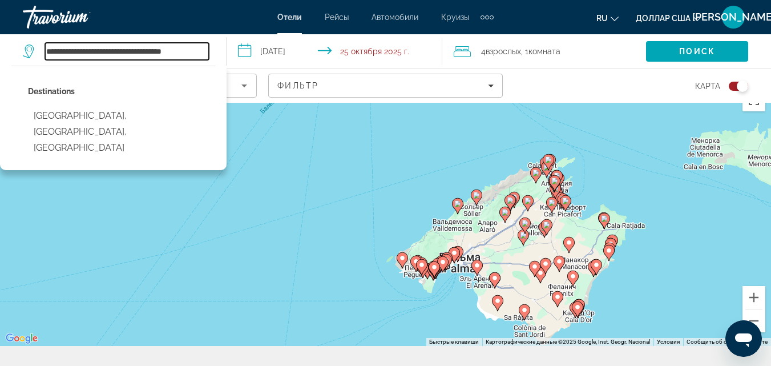
drag, startPoint x: 188, startPoint y: 51, endPoint x: 80, endPoint y: 55, distance: 108.5
click at [80, 55] on input "**********" at bounding box center [127, 51] width 164 height 17
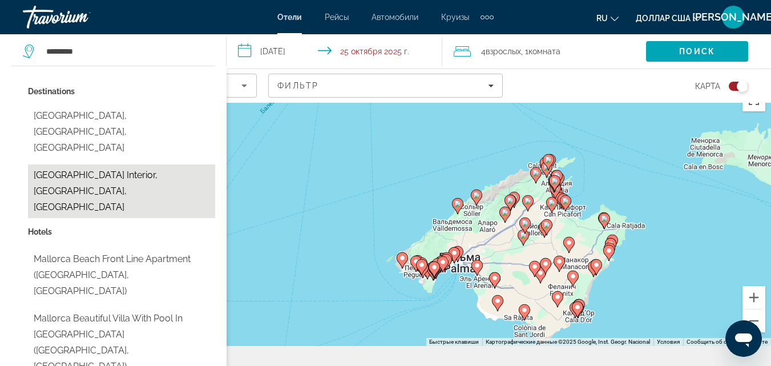
click at [109, 164] on button "Mallorca Interior, Mallorca Island, Spain" at bounding box center [121, 191] width 187 height 54
type input "**********"
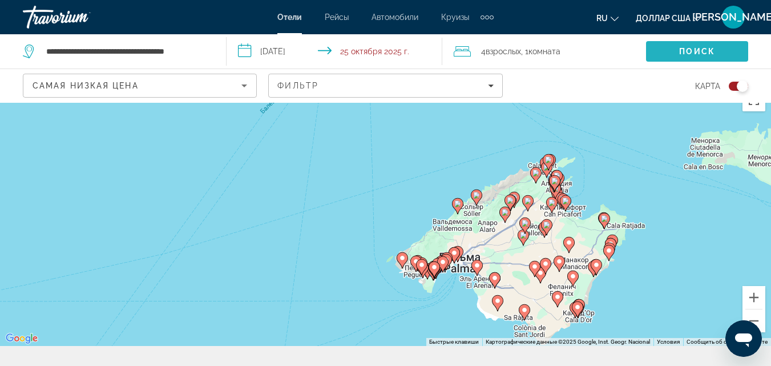
click at [668, 51] on span "Поиск" at bounding box center [697, 51] width 102 height 27
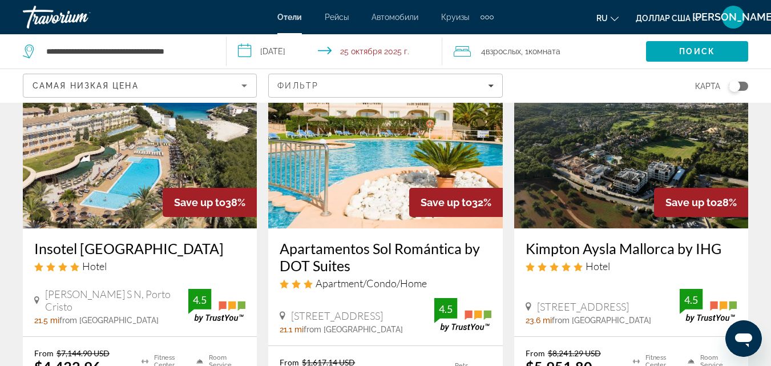
scroll to position [111, 0]
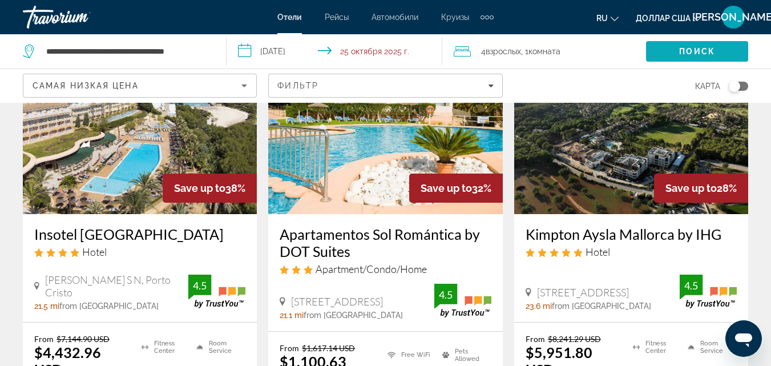
click at [699, 51] on font "Поиск" at bounding box center [697, 51] width 36 height 9
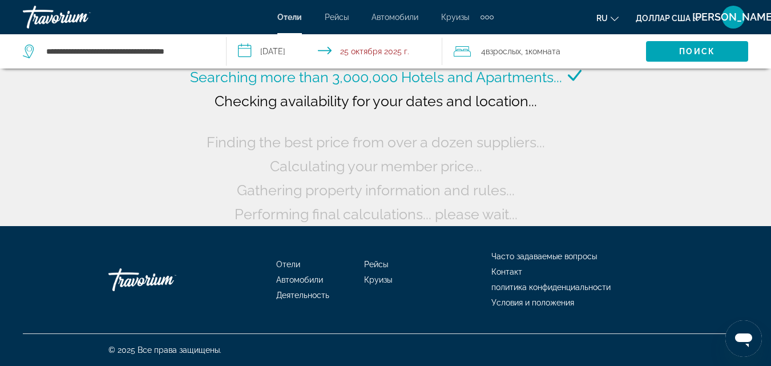
scroll to position [0, 0]
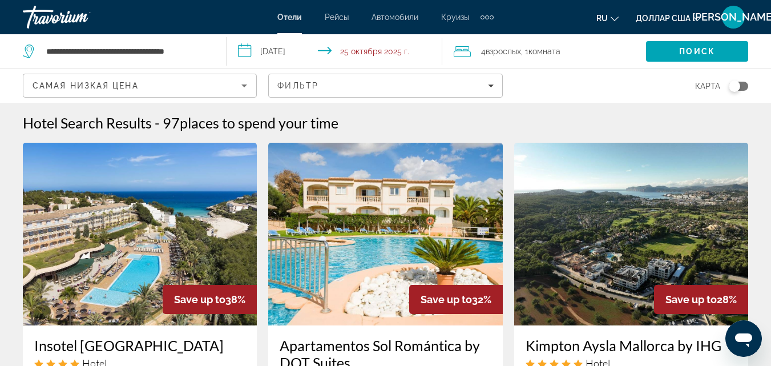
click at [740, 83] on div "Переключить карту" at bounding box center [737, 86] width 19 height 9
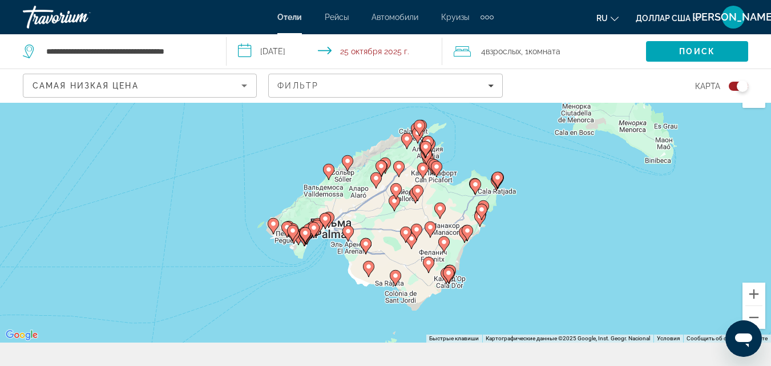
scroll to position [20, 0]
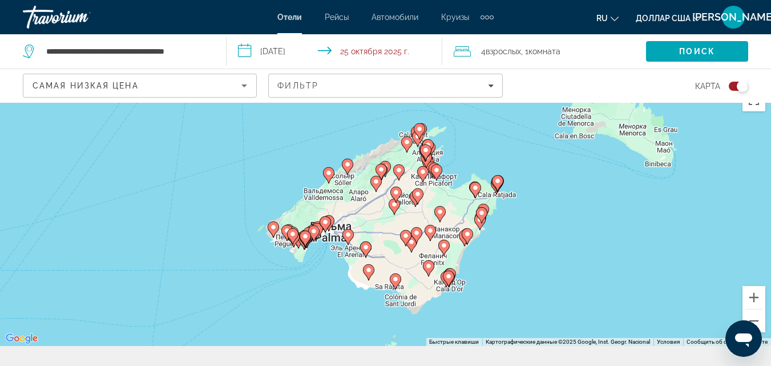
click at [276, 228] on image "Основное содержание" at bounding box center [273, 227] width 7 height 7
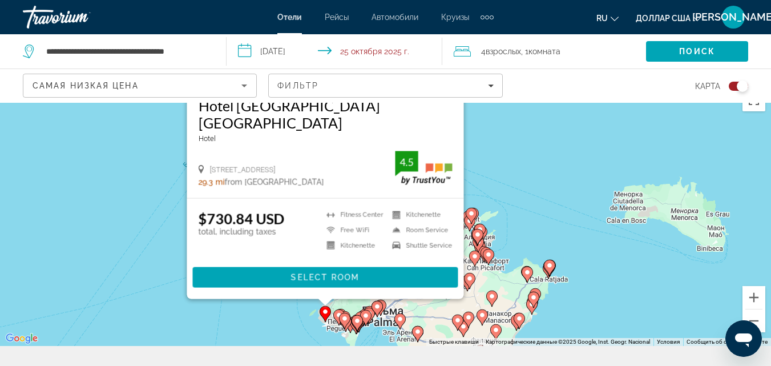
drag, startPoint x: 487, startPoint y: 184, endPoint x: 522, endPoint y: 107, distance: 84.2
click at [522, 107] on div "Чтобы активировать перетаскивание с помощью клавиатуры, нажмите Alt + Ввод. Пос…" at bounding box center [385, 214] width 771 height 263
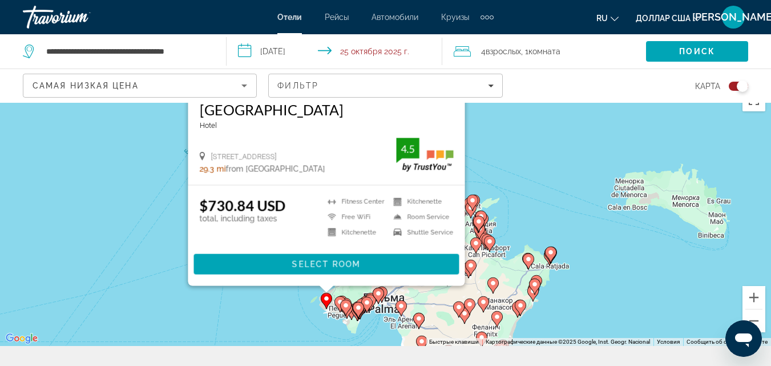
click at [340, 300] on gmp-advanced-marker "Основное содержание" at bounding box center [345, 307] width 11 height 17
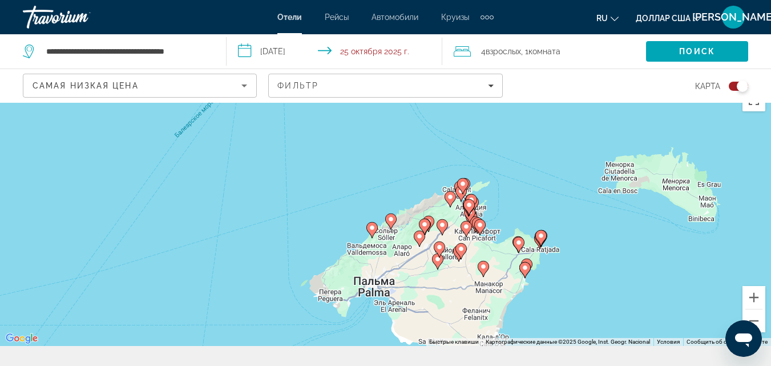
drag, startPoint x: 531, startPoint y: 209, endPoint x: 520, endPoint y: 85, distance: 124.2
click at [520, 84] on div "**********" at bounding box center [385, 266] width 771 height 366
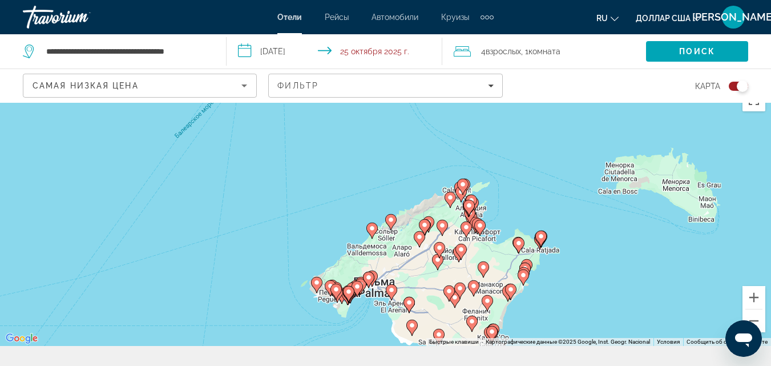
click at [327, 286] on image "Основное содержание" at bounding box center [330, 285] width 7 height 7
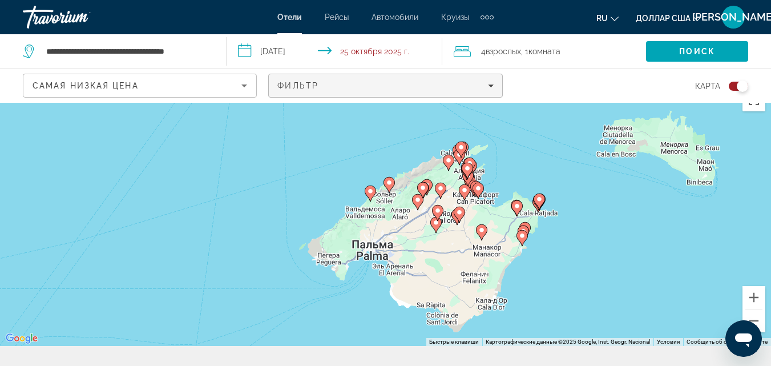
drag, startPoint x: 494, startPoint y: 228, endPoint x: 497, endPoint y: 99, distance: 129.0
click at [497, 99] on div "**********" at bounding box center [385, 266] width 771 height 366
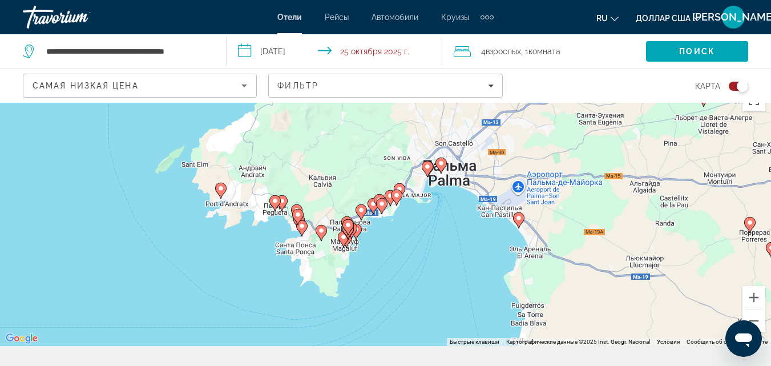
drag, startPoint x: 220, startPoint y: 277, endPoint x: 288, endPoint y: 120, distance: 170.2
click at [288, 120] on div "Чтобы активировать перетаскивание с помощью клавиатуры, нажмите Alt + Ввод. Пос…" at bounding box center [385, 214] width 771 height 263
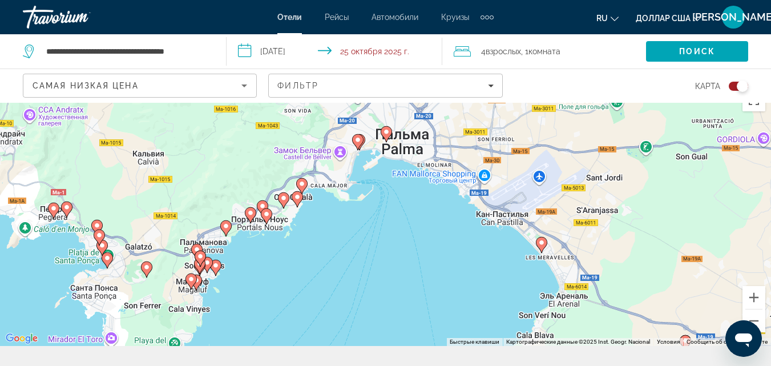
drag, startPoint x: 560, startPoint y: 186, endPoint x: 323, endPoint y: 236, distance: 241.5
click at [323, 236] on div "Чтобы активировать перетаскивание с помощью клавиатуры, нажмите Alt + Ввод. Пос…" at bounding box center [385, 214] width 771 height 263
click at [303, 185] on image "Основное содержание" at bounding box center [301, 183] width 7 height 7
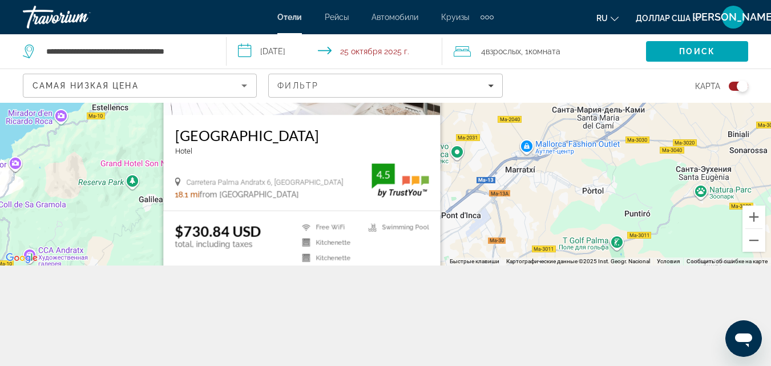
scroll to position [103, 0]
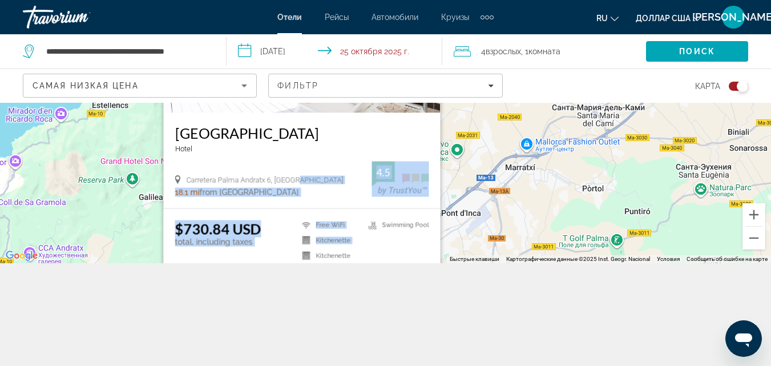
drag, startPoint x: 358, startPoint y: 248, endPoint x: 355, endPoint y: 164, distance: 83.9
click at [355, 164] on div "Zhero Hotel Mallorca Hotel Carretera Palma Andratx 6, Calvia 18.1 mi from Mallo…" at bounding box center [301, 119] width 277 height 379
click at [232, 132] on h3 "Zhero Hotel Mallorca" at bounding box center [302, 132] width 254 height 17
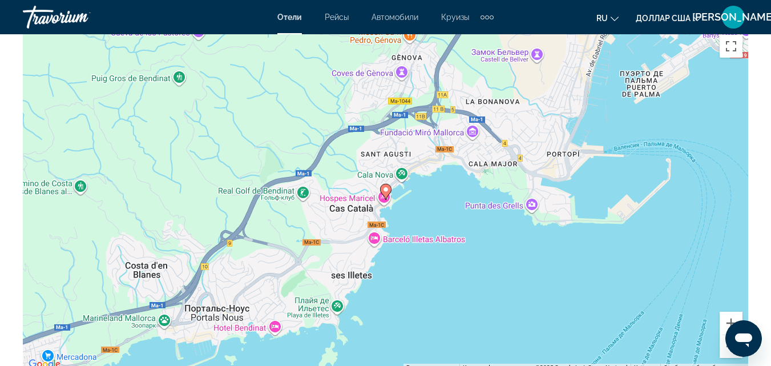
scroll to position [1321, 0]
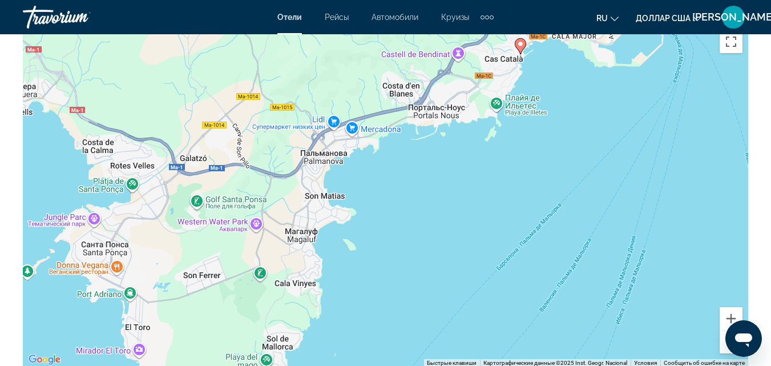
drag, startPoint x: 585, startPoint y: 218, endPoint x: 590, endPoint y: 88, distance: 129.6
click at [590, 88] on div "Чтобы активировать перетаскивание с помощью клавиатуры, нажмите Alt + Ввод. Пос…" at bounding box center [385, 196] width 725 height 342
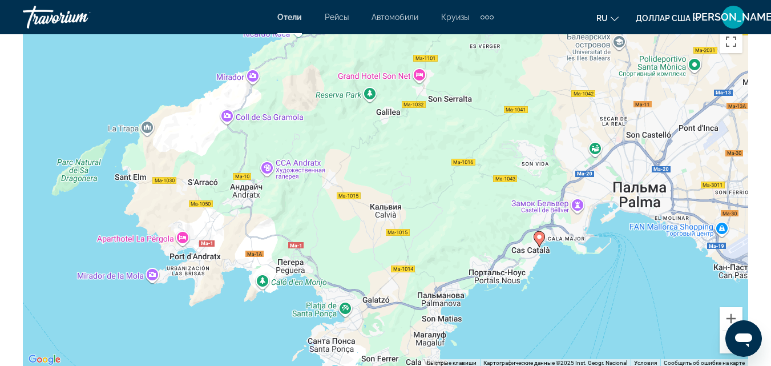
drag, startPoint x: 562, startPoint y: 122, endPoint x: 551, endPoint y: 286, distance: 164.7
click at [551, 286] on div "Чтобы активировать перетаскивание с помощью клавиатуры, нажмите Alt + Ввод. Пос…" at bounding box center [385, 196] width 725 height 342
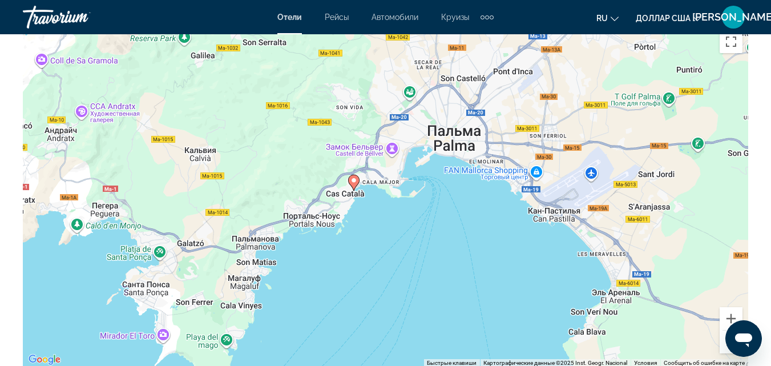
drag, startPoint x: 614, startPoint y: 267, endPoint x: 427, endPoint y: 209, distance: 196.3
click at [427, 209] on div "Чтобы активировать перетаскивание с помощью клавиатуры, нажмите Alt + Ввод. Пос…" at bounding box center [385, 196] width 725 height 342
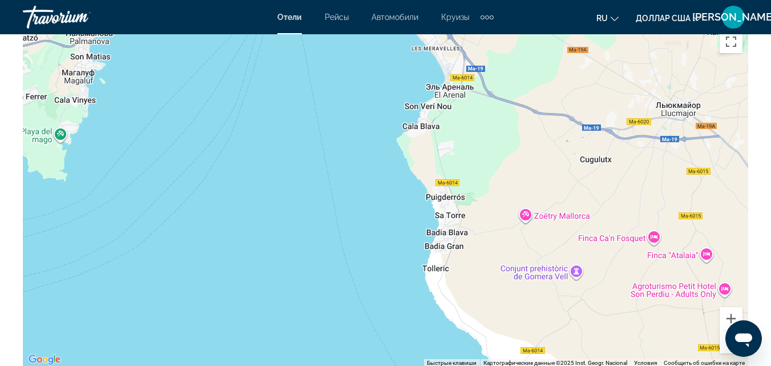
drag, startPoint x: 497, startPoint y: 282, endPoint x: 331, endPoint y: 76, distance: 264.1
click at [331, 76] on div "Чтобы активировать перетаскивание с помощью клавиатуры, нажмите Alt + Ввод. Пос…" at bounding box center [385, 196] width 725 height 342
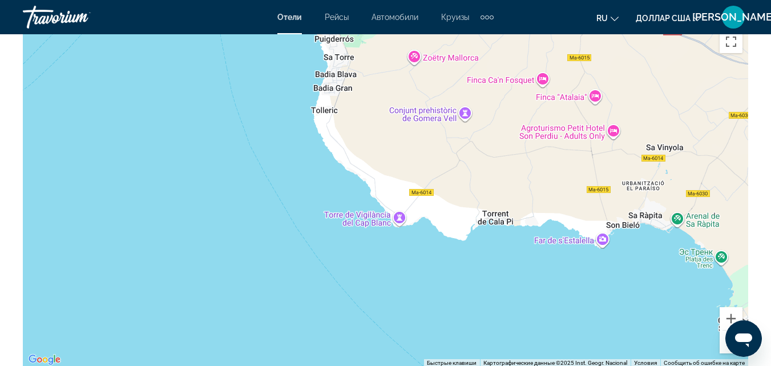
drag, startPoint x: 450, startPoint y: 237, endPoint x: 326, endPoint y: 75, distance: 203.5
click at [326, 75] on div "Чтобы активировать перетаскивание с помощью клавиатуры, нажмите Alt + Ввод. Пос…" at bounding box center [385, 196] width 725 height 342
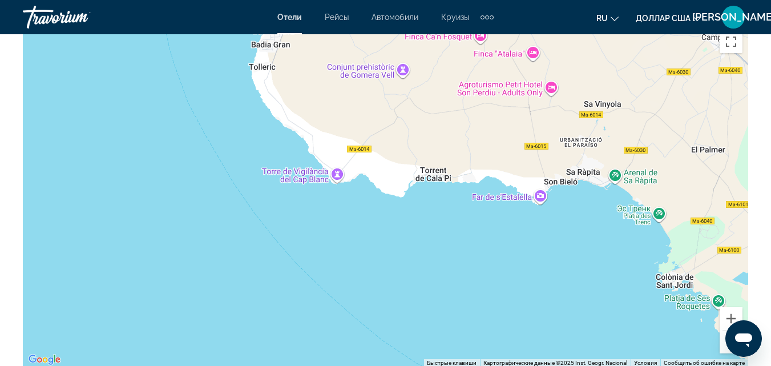
drag, startPoint x: 436, startPoint y: 208, endPoint x: 370, endPoint y: 162, distance: 81.2
click at [370, 162] on div "Основное содержание" at bounding box center [385, 196] width 725 height 342
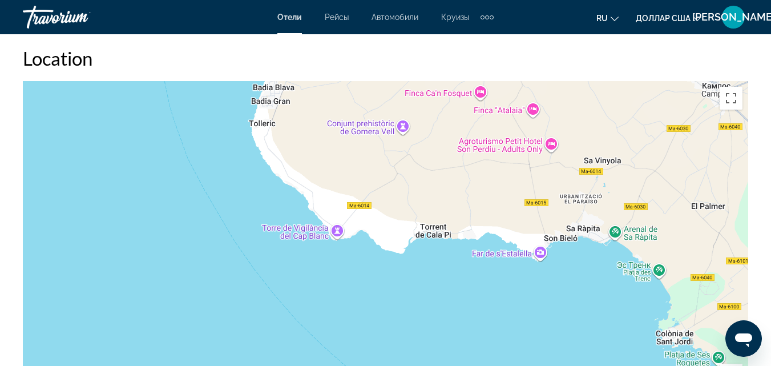
scroll to position [1269, 0]
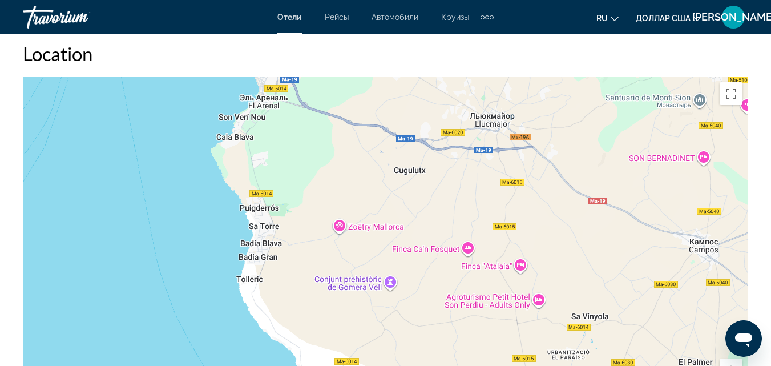
drag, startPoint x: 536, startPoint y: 205, endPoint x: 473, endPoint y: 281, distance: 98.4
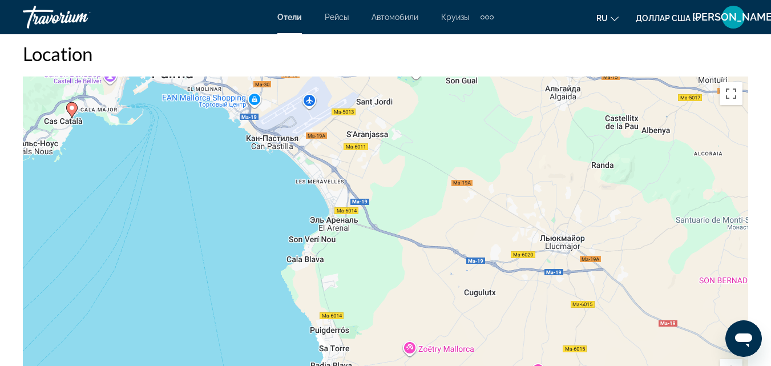
drag, startPoint x: 409, startPoint y: 191, endPoint x: 487, endPoint y: 327, distance: 156.9
click at [487, 327] on div "Чтобы активировать перетаскивание с помощью клавиатуры, нажмите Alt + Ввод. Пос…" at bounding box center [385, 247] width 725 height 342
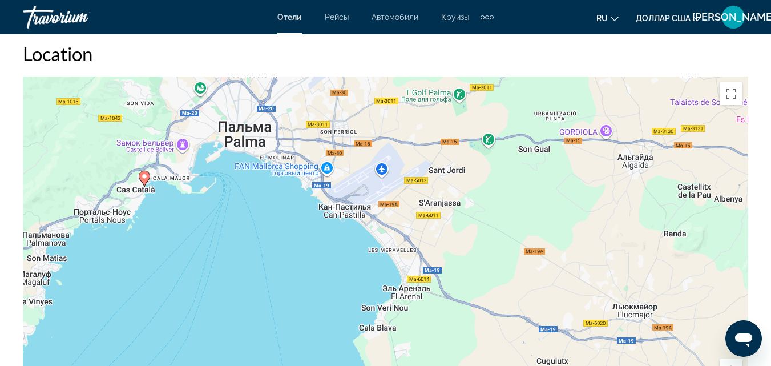
drag, startPoint x: 446, startPoint y: 253, endPoint x: 513, endPoint y: 302, distance: 83.3
click at [513, 302] on div "Чтобы активировать перетаскивание с помощью клавиатуры, нажмите Alt + Ввод. Пос…" at bounding box center [385, 247] width 725 height 342
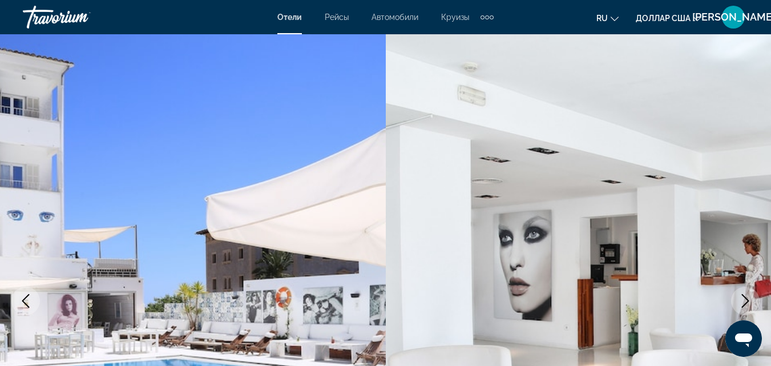
scroll to position [0, 0]
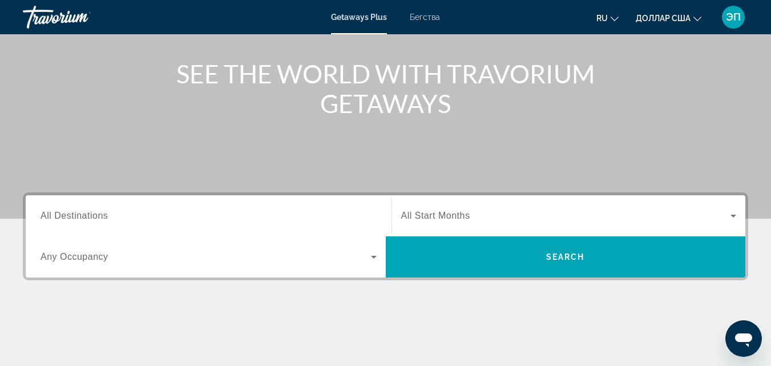
scroll to position [140, 0]
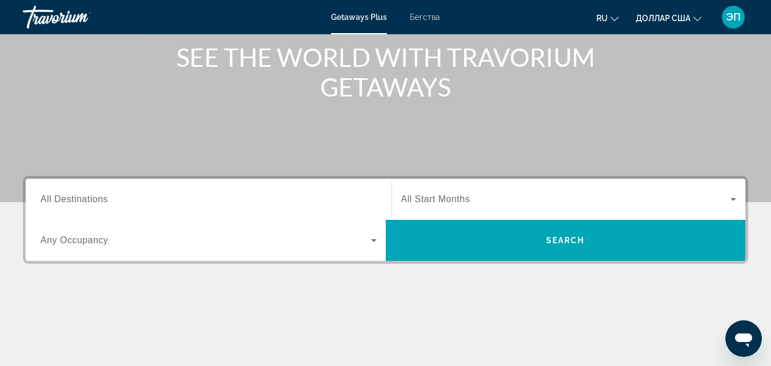
click at [103, 196] on span "All Destinations" at bounding box center [74, 199] width 67 height 10
click at [103, 196] on input "Destination All Destinations" at bounding box center [209, 200] width 336 height 14
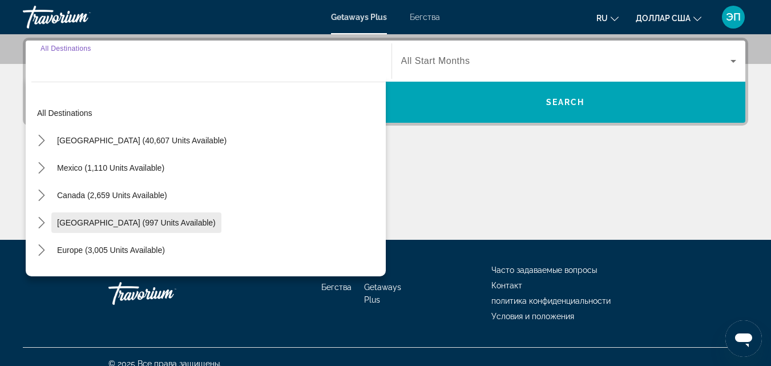
scroll to position [279, 0]
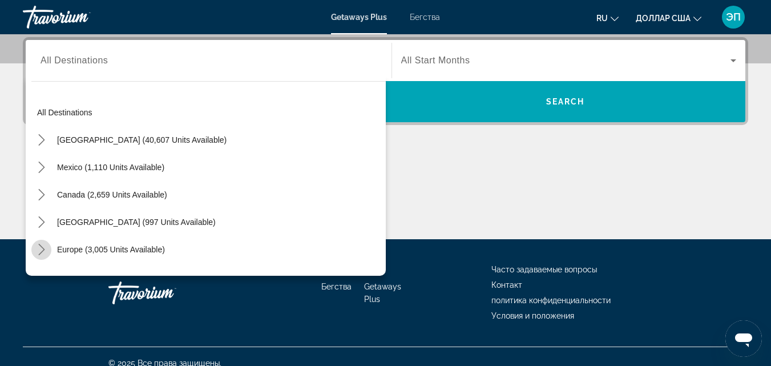
click at [40, 248] on icon "Toggle Europe (3,005 units available) submenu" at bounding box center [41, 249] width 11 height 11
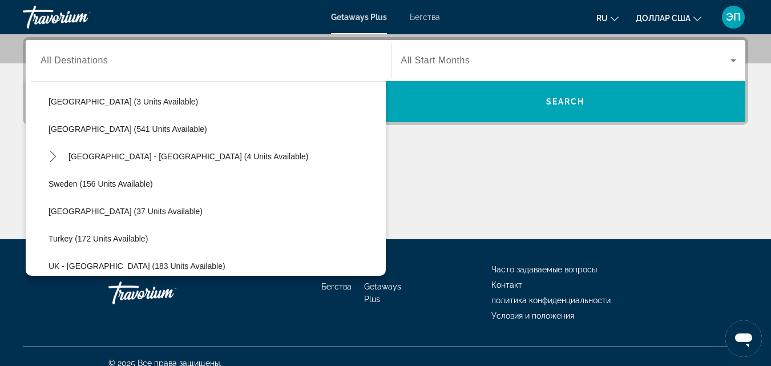
scroll to position [507, 0]
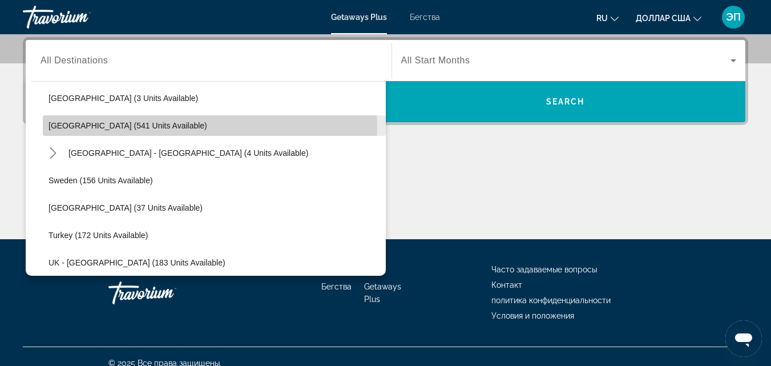
click at [85, 127] on span "[GEOGRAPHIC_DATA] (541 units available)" at bounding box center [127, 125] width 159 height 9
type input "**********"
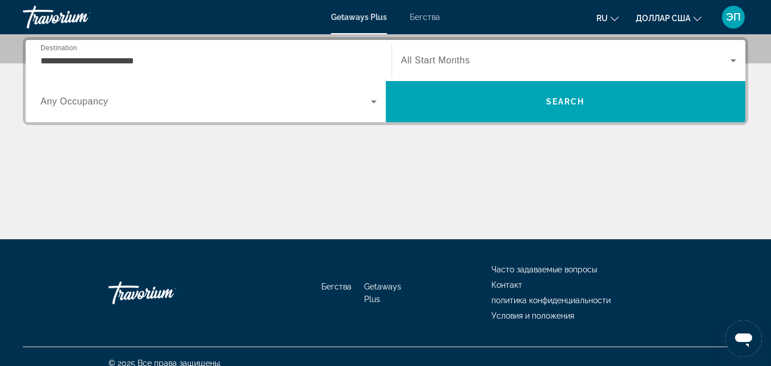
click at [467, 64] on span "All Start Months" at bounding box center [435, 60] width 69 height 10
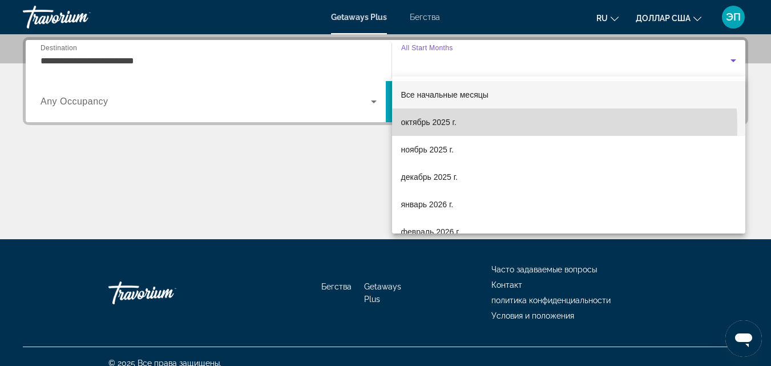
click at [419, 127] on span "октябрь 2025 г." at bounding box center [428, 122] width 55 height 14
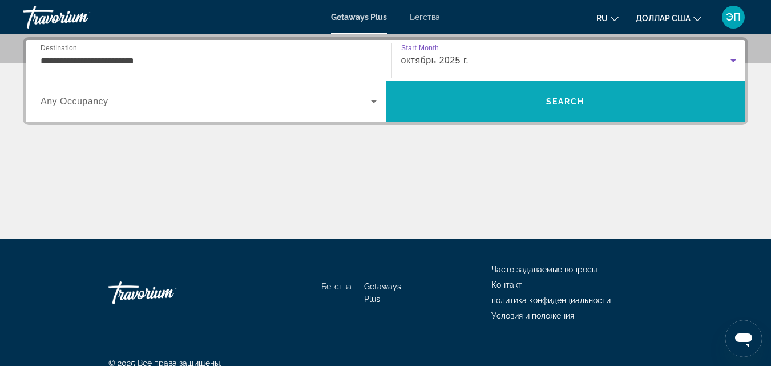
click at [559, 111] on span "Поиск" at bounding box center [566, 101] width 360 height 27
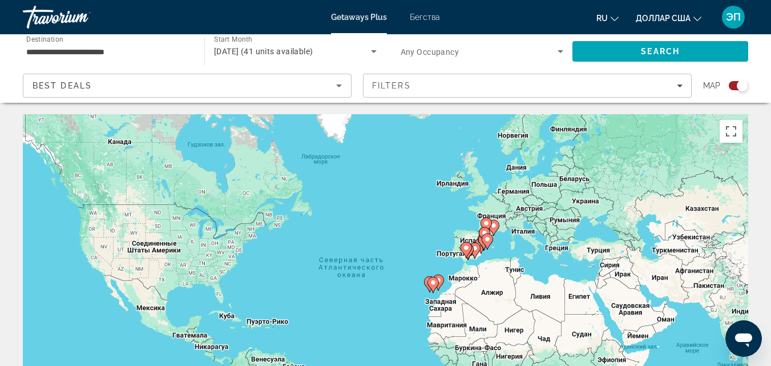
click at [484, 248] on gmp-advanced-marker "Основное содержание" at bounding box center [486, 241] width 11 height 17
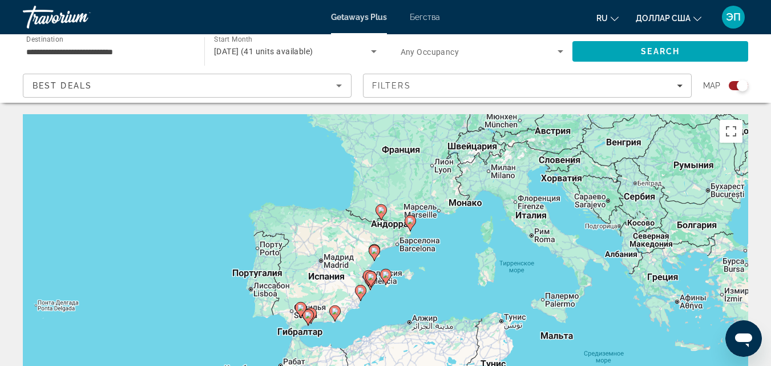
click at [383, 277] on image "Основное содержание" at bounding box center [385, 274] width 7 height 7
type input "**********"
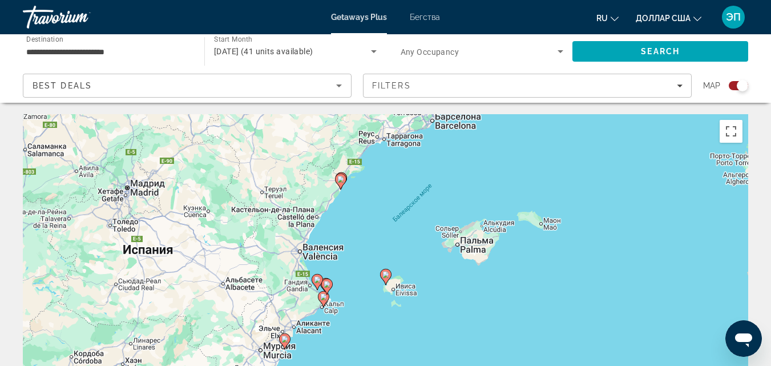
click at [383, 277] on image "Основное содержание" at bounding box center [385, 274] width 7 height 7
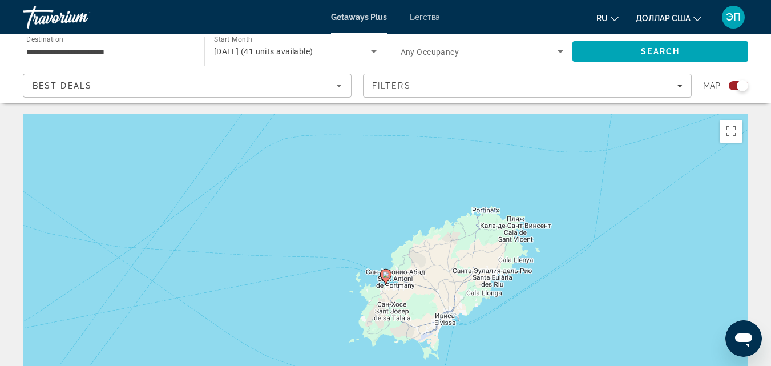
click at [383, 277] on image "Основное содержание" at bounding box center [385, 274] width 7 height 7
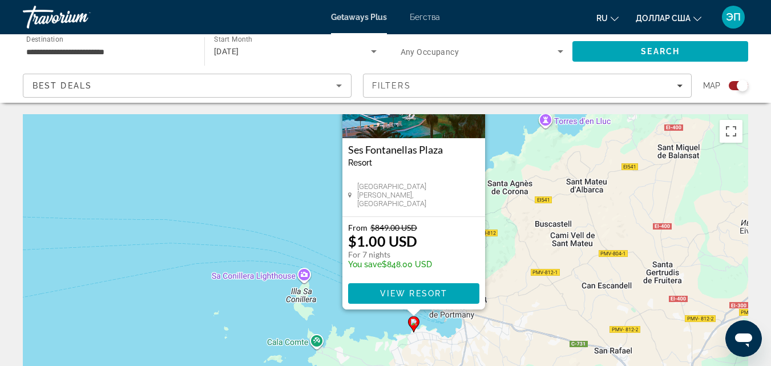
drag, startPoint x: 501, startPoint y: 319, endPoint x: 513, endPoint y: 215, distance: 104.5
click at [520, 208] on div "Чтобы активировать перетаскивание с помощью клавиатуры, нажмите Alt + Ввод. Пос…" at bounding box center [385, 285] width 725 height 342
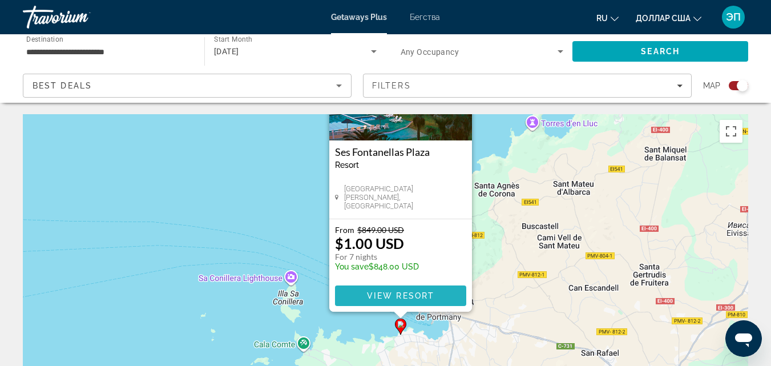
click at [417, 301] on span "Основное содержание" at bounding box center [400, 295] width 131 height 27
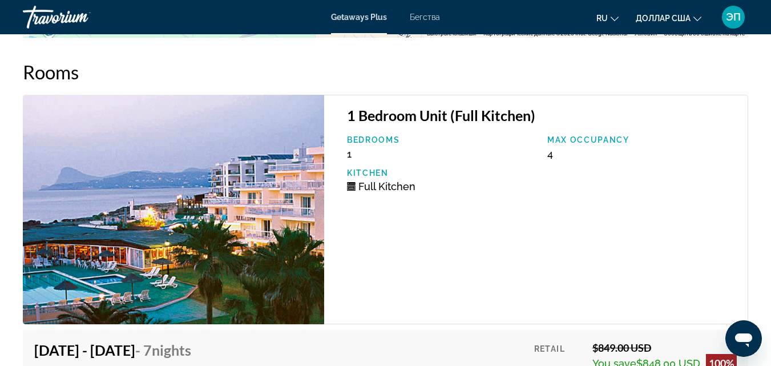
scroll to position [2087, 0]
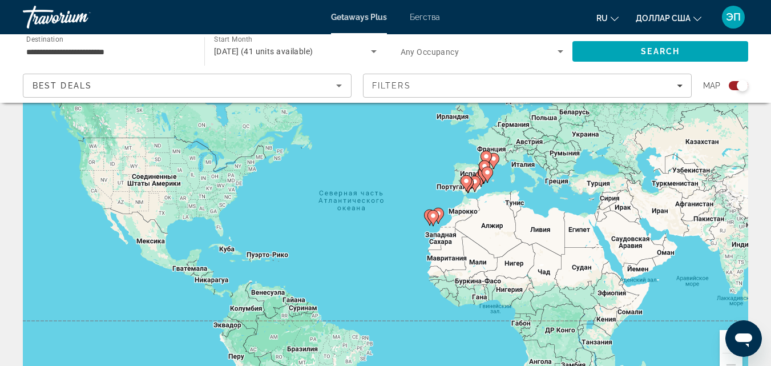
scroll to position [74, 0]
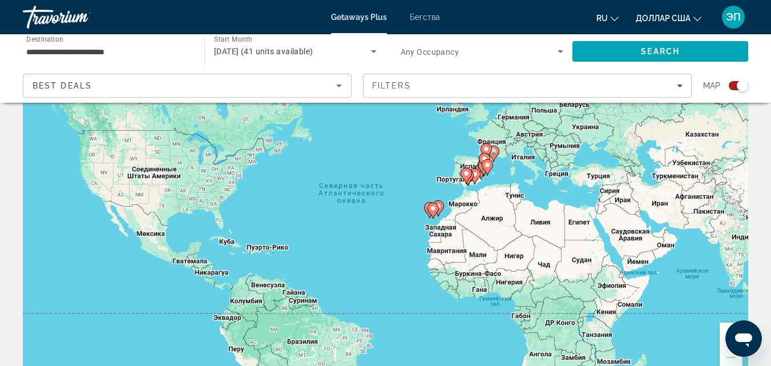
click at [487, 165] on image "Основное содержание" at bounding box center [487, 164] width 7 height 7
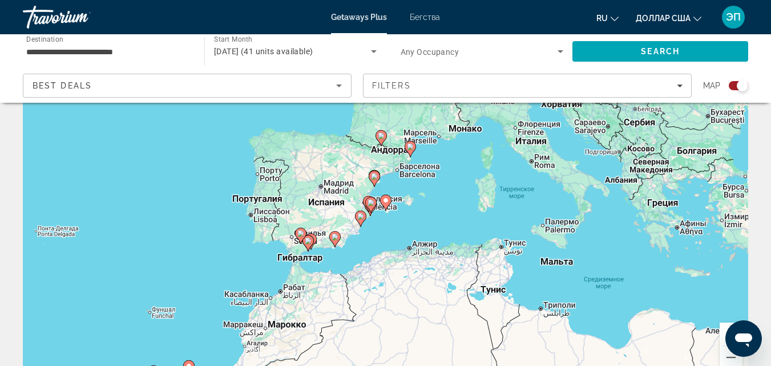
click at [389, 202] on icon "Основное содержание" at bounding box center [385, 202] width 10 height 15
type input "**********"
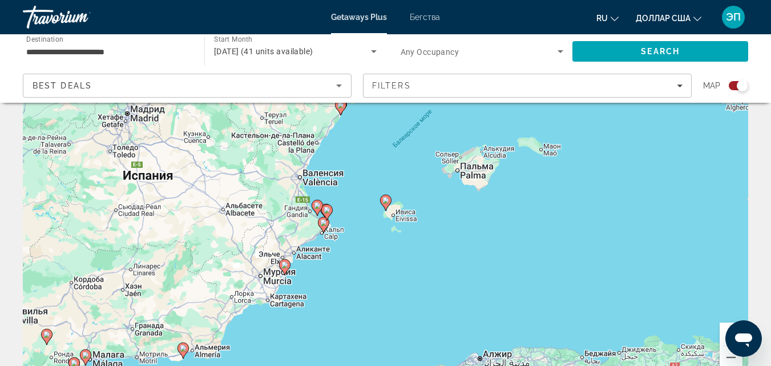
click at [469, 167] on div "Для навигации используйте клавиши со стрелками. Чтобы активировать перетаскиван…" at bounding box center [385, 211] width 725 height 342
click at [423, 17] on font "Бегства" at bounding box center [425, 17] width 30 height 9
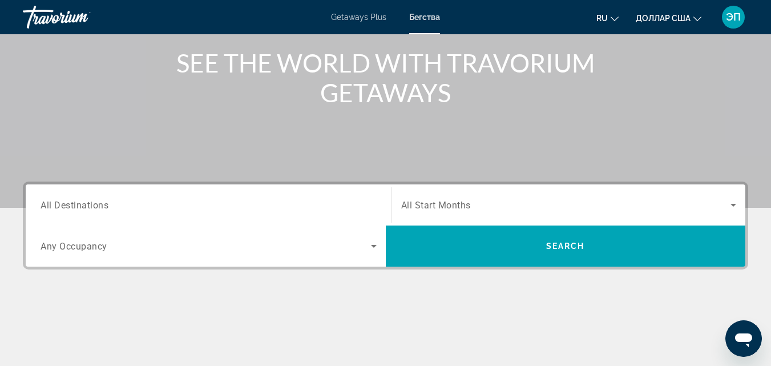
scroll to position [141, 0]
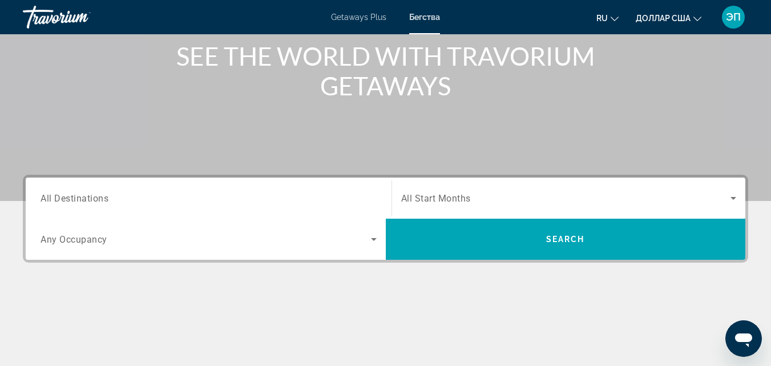
drag, startPoint x: 165, startPoint y: 189, endPoint x: 107, endPoint y: 197, distance: 58.8
click at [107, 197] on div "Destination All Destinations" at bounding box center [209, 198] width 336 height 33
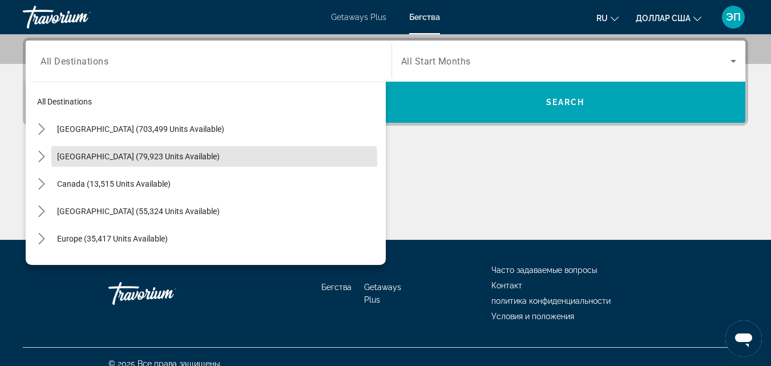
click at [107, 197] on mat-tree "All destinations [GEOGRAPHIC_DATA] (703,499 units available) [GEOGRAPHIC_DATA] …" at bounding box center [208, 266] width 354 height 356
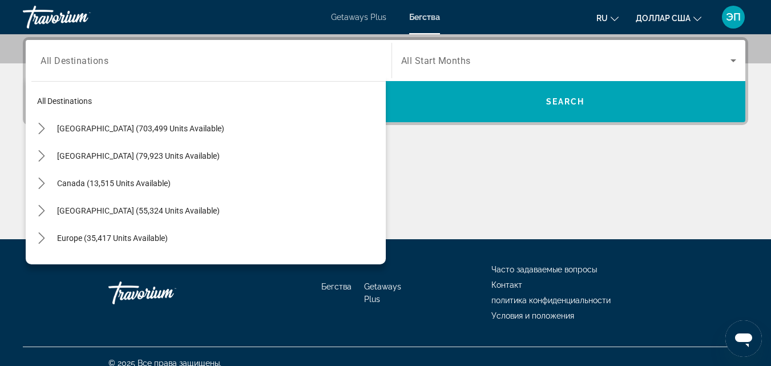
click at [84, 64] on span "All Destinations" at bounding box center [75, 60] width 68 height 11
click at [84, 64] on input "Destination All Destinations" at bounding box center [209, 61] width 336 height 14
click at [39, 234] on icon "Toggle Europe (35,417 units available) submenu" at bounding box center [41, 237] width 6 height 11
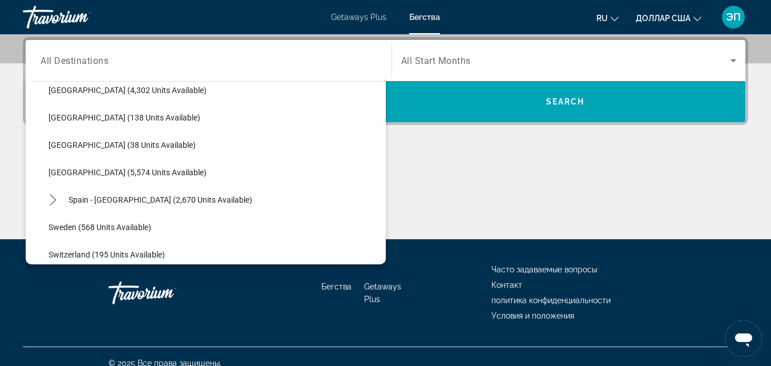
scroll to position [566, 0]
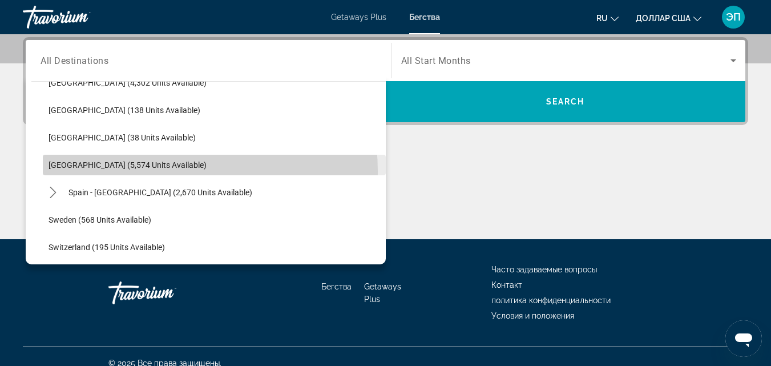
click at [136, 172] on span "Select destination: Spain (5,574 units available)" at bounding box center [214, 164] width 343 height 27
type input "**********"
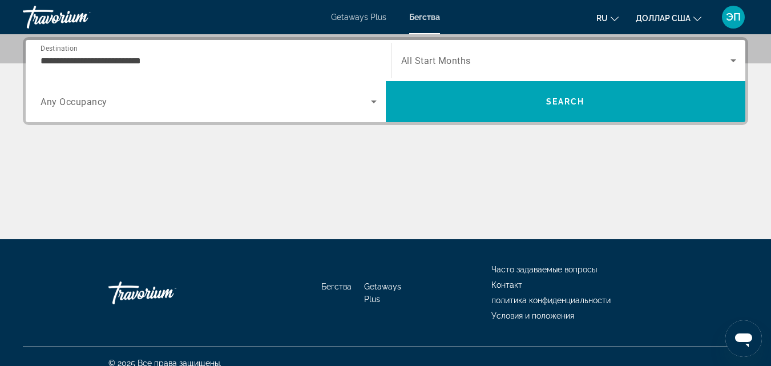
click at [449, 56] on span "All Start Months" at bounding box center [436, 60] width 70 height 11
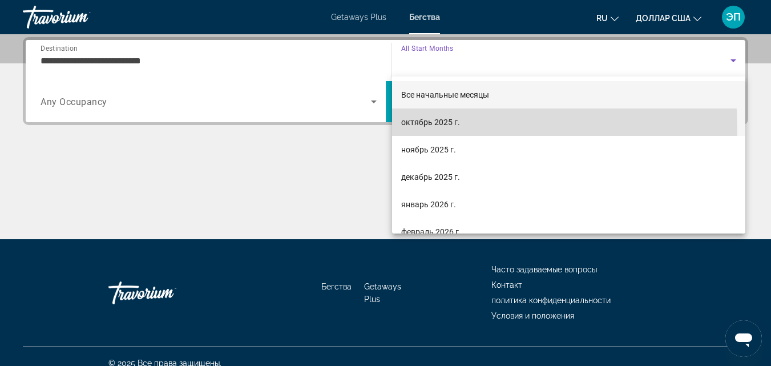
click at [414, 129] on mat-option "октябрь 2025 г." at bounding box center [569, 121] width 354 height 27
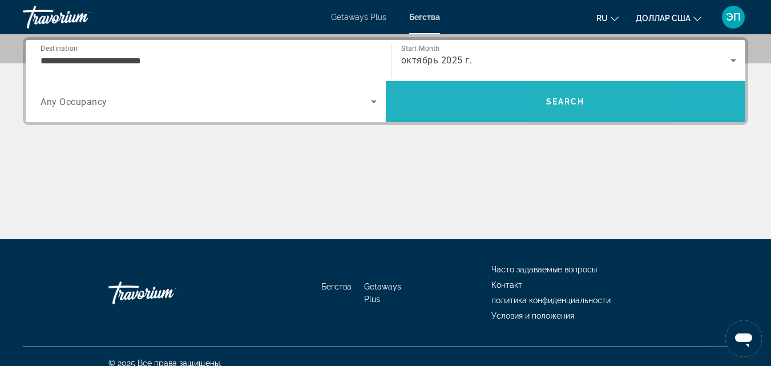
click at [564, 103] on span "Search" at bounding box center [565, 101] width 39 height 9
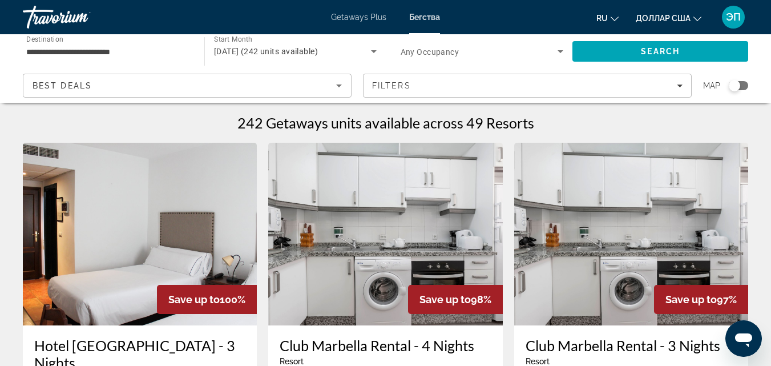
click at [738, 87] on div "Search widget" at bounding box center [733, 85] width 11 height 11
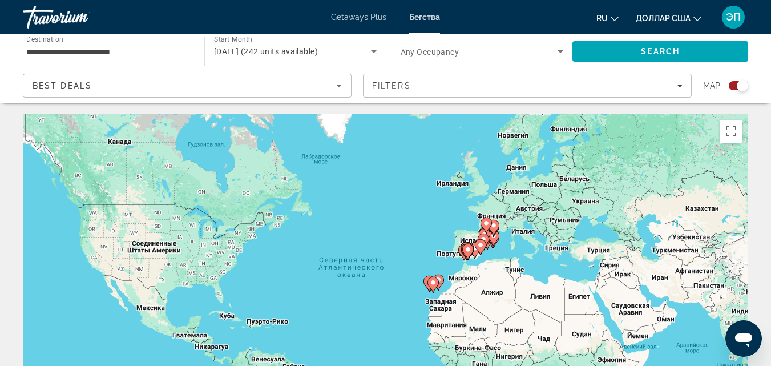
click at [488, 240] on icon "Основное содержание" at bounding box center [482, 241] width 11 height 16
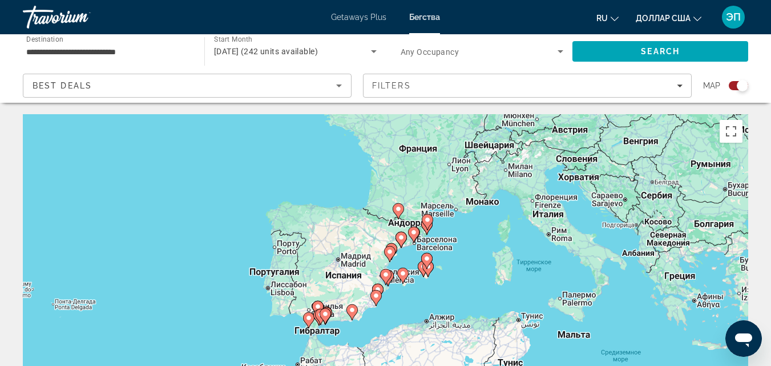
click at [422, 272] on gmp-advanced-marker "Основное содержание" at bounding box center [427, 268] width 11 height 17
type input "**********"
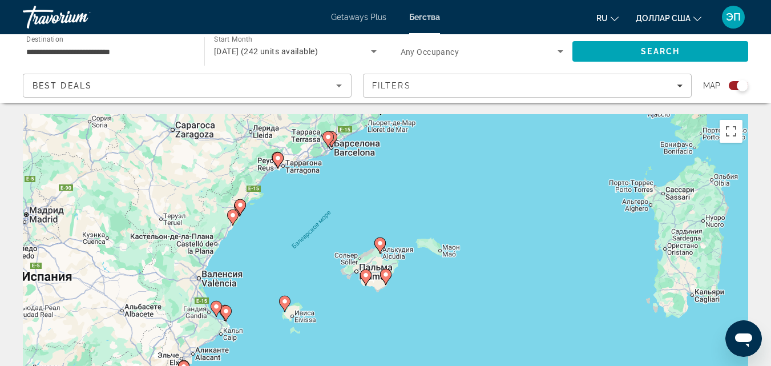
click at [365, 275] on image "Основное содержание" at bounding box center [365, 275] width 7 height 7
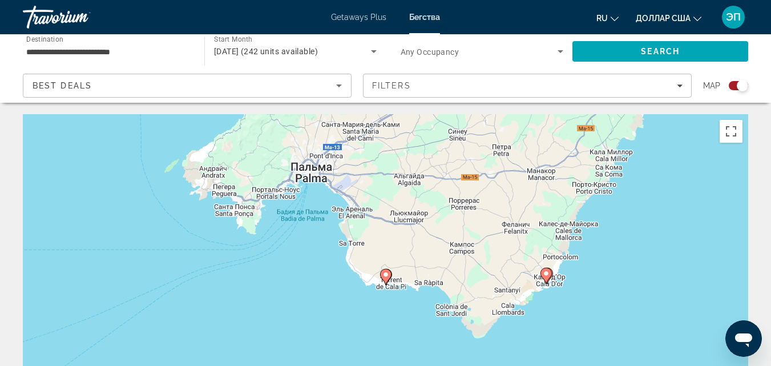
click at [389, 283] on gmp-advanced-marker "Основное содержание" at bounding box center [385, 276] width 11 height 17
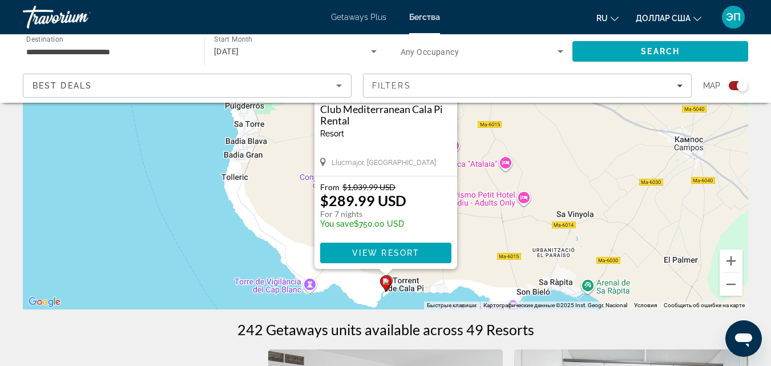
scroll to position [151, 0]
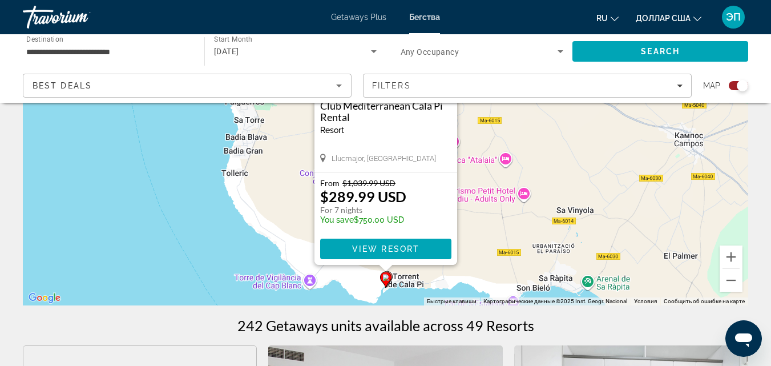
click at [391, 278] on icon "Основное содержание" at bounding box center [386, 279] width 10 height 15
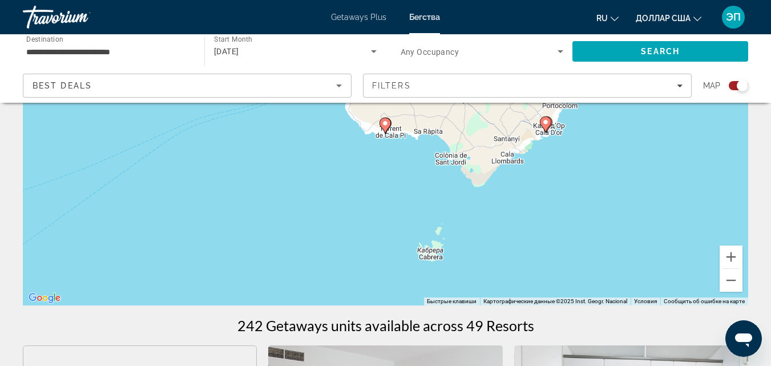
click at [387, 128] on icon "Основное содержание" at bounding box center [384, 125] width 10 height 15
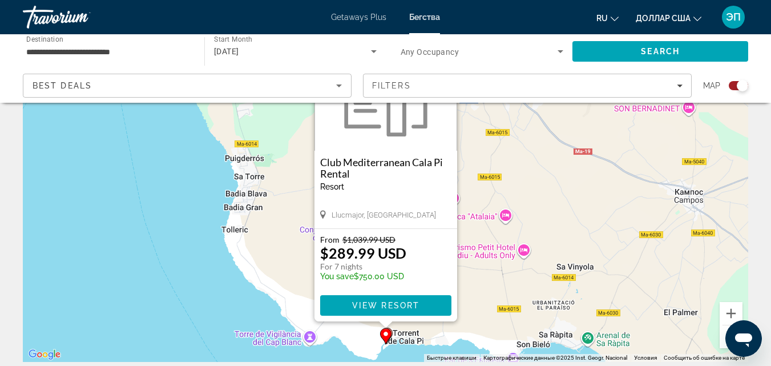
scroll to position [114, 0]
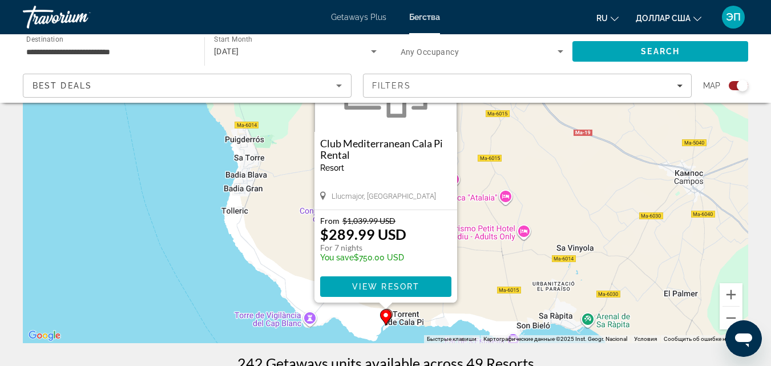
click at [390, 310] on gmp-advanced-marker "Основное содержание" at bounding box center [385, 317] width 11 height 17
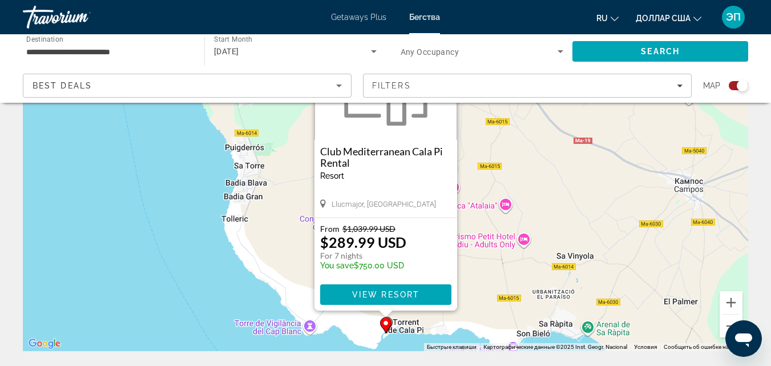
scroll to position [110, 0]
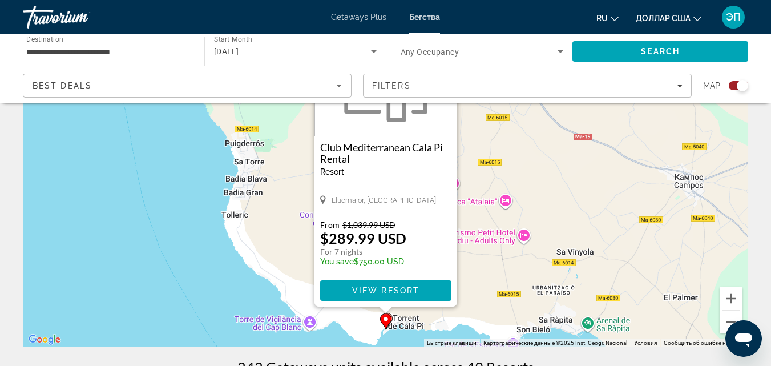
click at [391, 316] on icon "Основное содержание" at bounding box center [386, 320] width 10 height 15
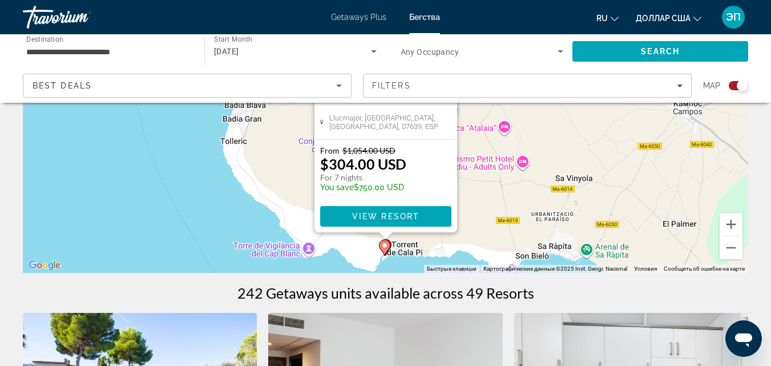
scroll to position [191, 0]
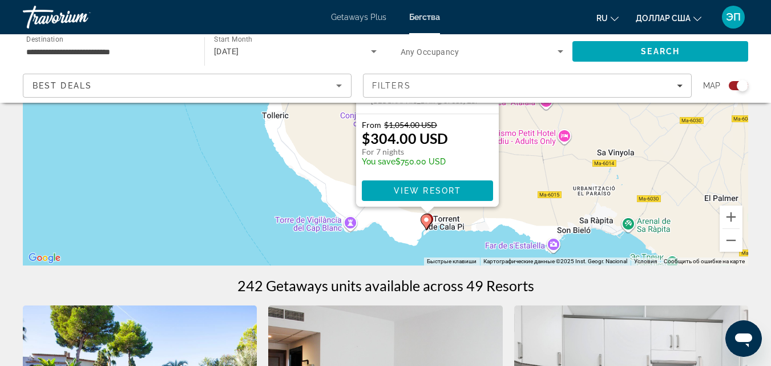
drag, startPoint x: 595, startPoint y: 135, endPoint x: 637, endPoint y: 117, distance: 45.5
click at [637, 117] on div "Чтобы активировать перетаскивание с помощью клавиатуры, нажмите Alt + Ввод. Пос…" at bounding box center [385, 94] width 725 height 342
click at [419, 197] on span "Основное содержание" at bounding box center [427, 190] width 131 height 27
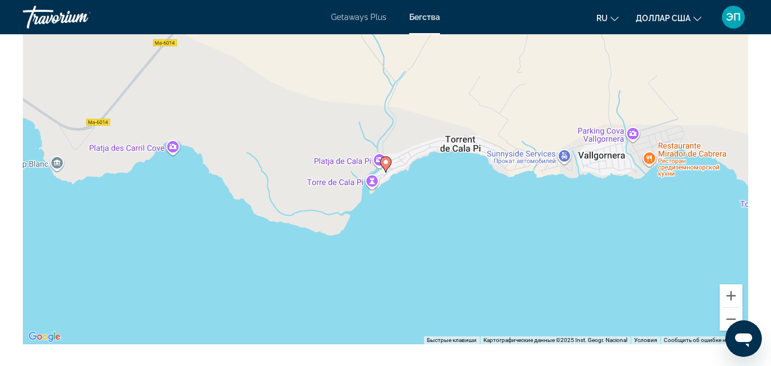
scroll to position [1684, 0]
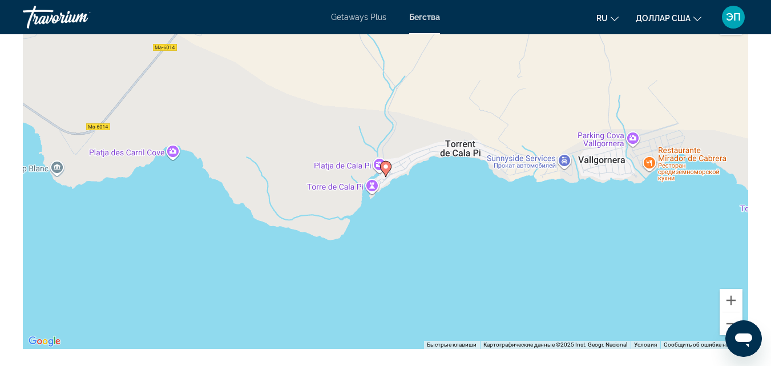
click at [385, 172] on icon "Основное содержание" at bounding box center [385, 168] width 10 height 15
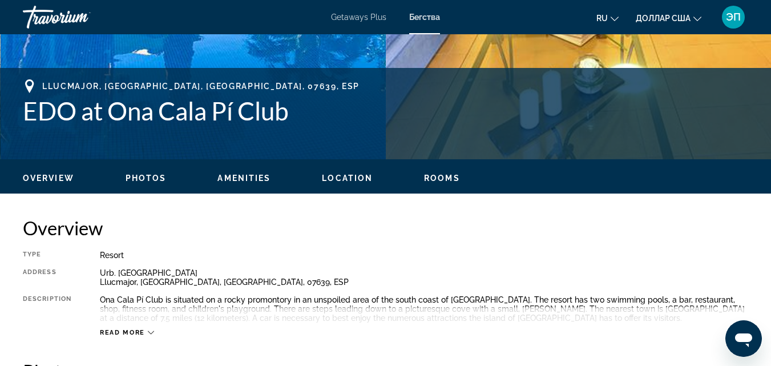
scroll to position [395, 0]
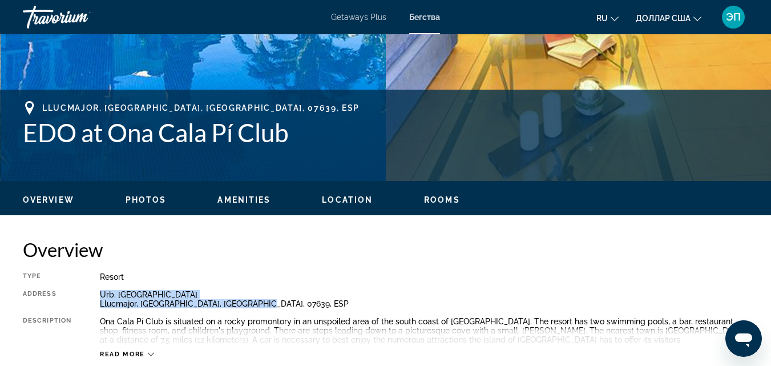
drag, startPoint x: 255, startPoint y: 303, endPoint x: 99, endPoint y: 293, distance: 156.0
click at [100, 293] on div "Urb. [GEOGRAPHIC_DATA], [GEOGRAPHIC_DATA], [GEOGRAPHIC_DATA], 07639, ESP" at bounding box center [424, 299] width 648 height 18
copy div "Urb. [GEOGRAPHIC_DATA], [GEOGRAPHIC_DATA], [GEOGRAPHIC_DATA], 07639, ESP"
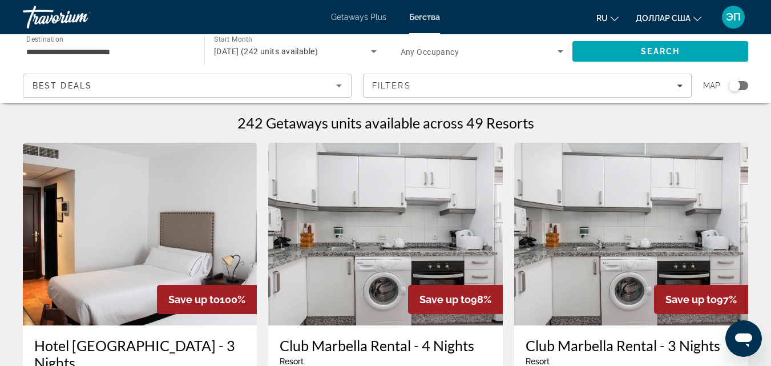
click at [745, 88] on div "Search widget" at bounding box center [737, 85] width 19 height 9
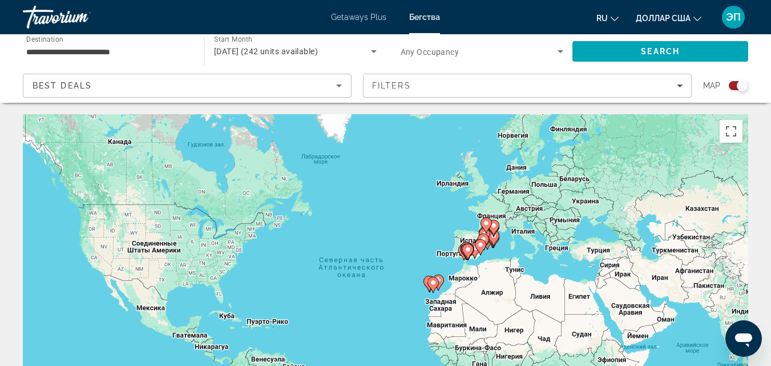
click at [496, 246] on gmp-advanced-marker "Основное содержание" at bounding box center [493, 237] width 11 height 17
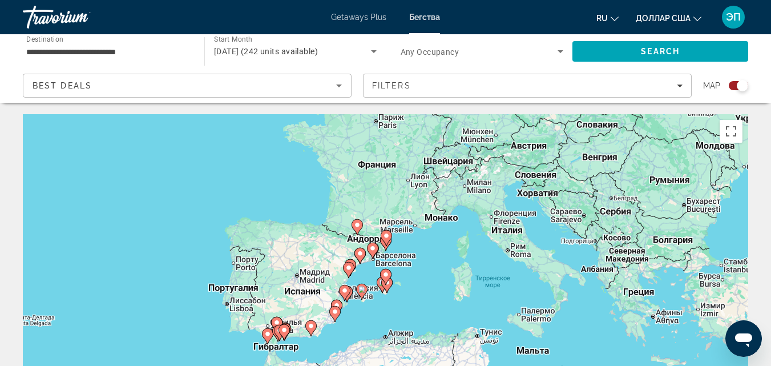
click at [380, 280] on gmp-advanced-marker "Основное содержание" at bounding box center [385, 276] width 11 height 17
type input "**********"
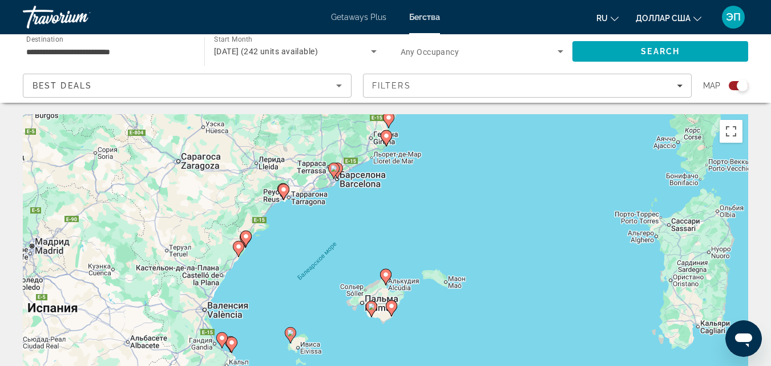
click at [370, 306] on image "Основное содержание" at bounding box center [371, 306] width 7 height 7
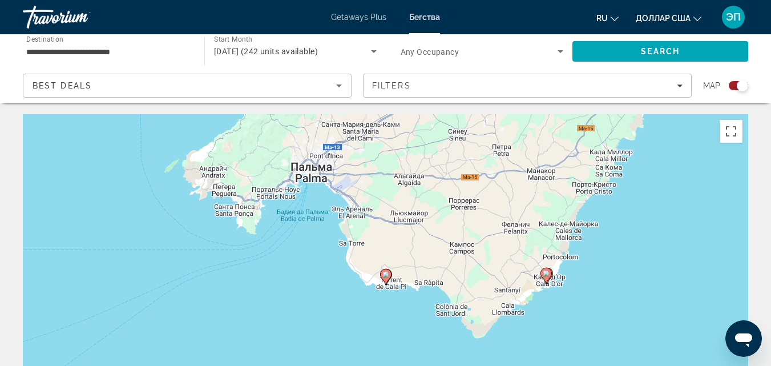
click at [386, 281] on icon "Основное содержание" at bounding box center [385, 276] width 10 height 15
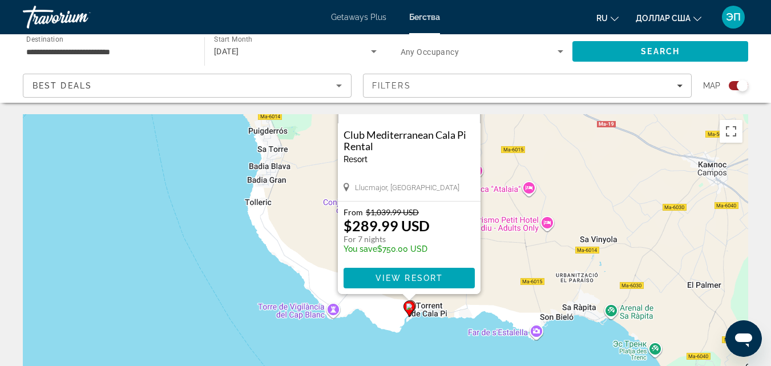
drag, startPoint x: 517, startPoint y: 298, endPoint x: 485, endPoint y: 218, distance: 86.8
click at [542, 157] on div "Чтобы активировать перетаскивание с помощью клавиатуры, нажмите Alt + Ввод. Пос…" at bounding box center [385, 285] width 725 height 342
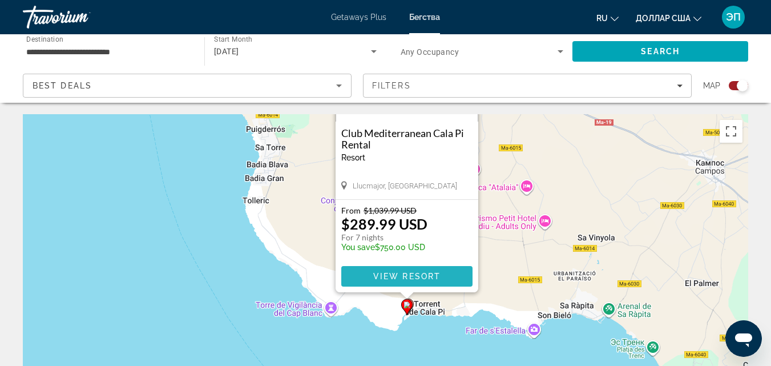
click at [436, 278] on span "View Resort" at bounding box center [406, 276] width 67 height 9
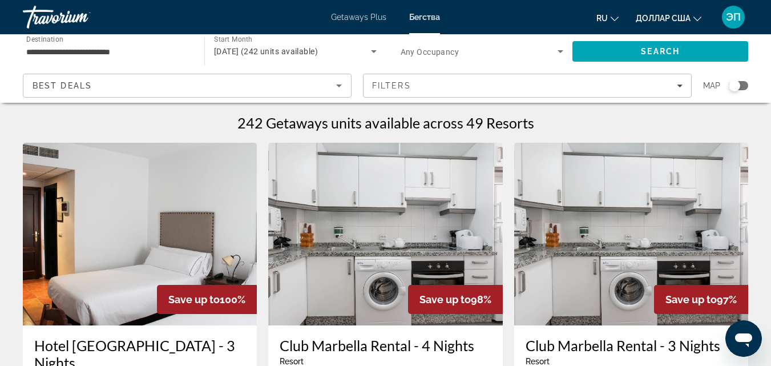
click at [738, 88] on div "Search widget" at bounding box center [733, 85] width 11 height 11
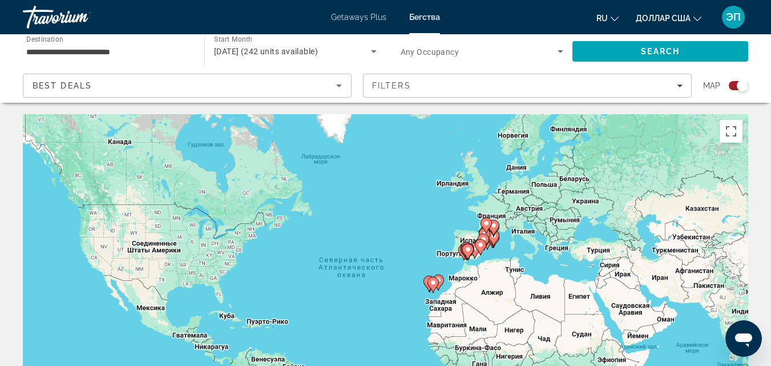
click at [494, 241] on icon "Основное содержание" at bounding box center [493, 237] width 10 height 15
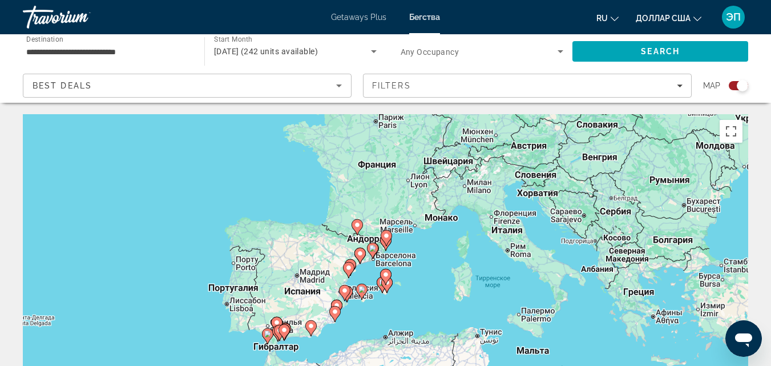
click at [376, 284] on div "Чтобы активировать перетаскивание с помощью клавиатуры, нажмите Alt + Ввод. Пос…" at bounding box center [385, 285] width 725 height 342
click at [384, 288] on icon "Основное содержание" at bounding box center [386, 285] width 11 height 16
type input "**********"
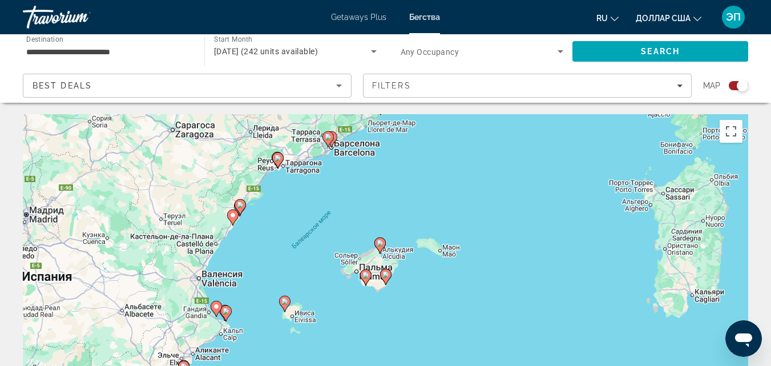
click at [366, 277] on image "Основное содержание" at bounding box center [365, 275] width 7 height 7
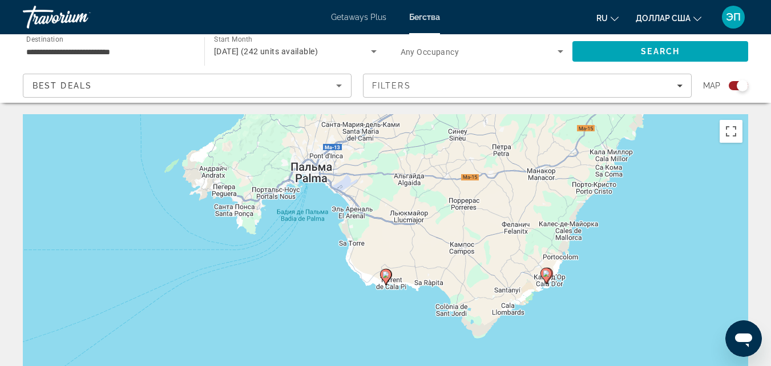
click at [390, 275] on icon "Основное содержание" at bounding box center [385, 276] width 10 height 15
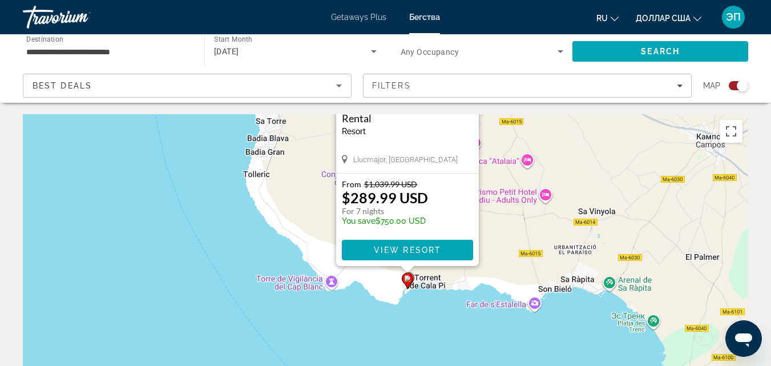
drag, startPoint x: 492, startPoint y: 249, endPoint x: 496, endPoint y: 170, distance: 79.4
click at [499, 160] on div "Чтобы активировать перетаскивание с помощью клавиатуры, нажмите Alt + Ввод. Пос…" at bounding box center [385, 285] width 725 height 342
click at [412, 275] on icon "Основное содержание" at bounding box center [407, 279] width 10 height 15
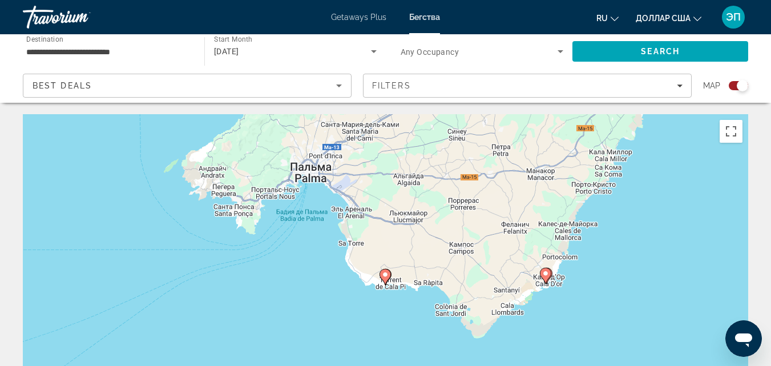
click at [390, 274] on icon "Основное содержание" at bounding box center [384, 276] width 10 height 15
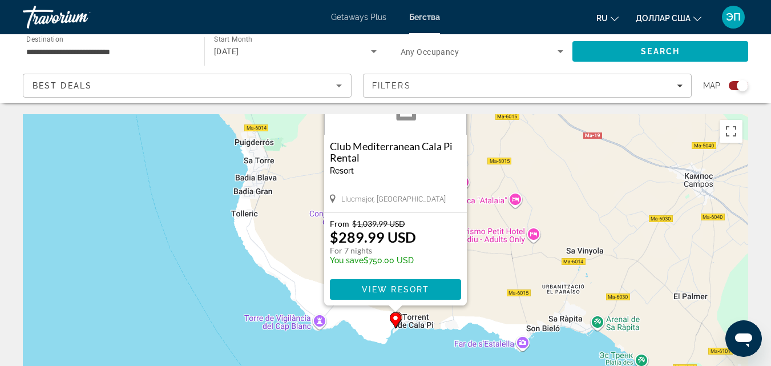
drag, startPoint x: 515, startPoint y: 292, endPoint x: 525, endPoint y: 178, distance: 114.5
click at [525, 178] on div "Чтобы активировать перетаскивание с помощью клавиатуры, нажмите Alt + Ввод. Пос…" at bounding box center [385, 285] width 725 height 342
click at [401, 317] on icon "Основное содержание" at bounding box center [396, 319] width 10 height 15
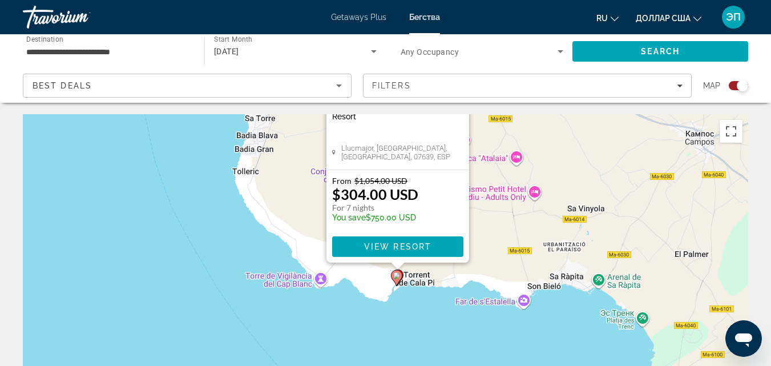
drag, startPoint x: 487, startPoint y: 282, endPoint x: 487, endPoint y: 171, distance: 111.8
click at [500, 159] on div "Чтобы активировать перетаскивание с помощью клавиатуры, нажмите Alt + Ввод. Пос…" at bounding box center [385, 285] width 725 height 342
click at [412, 241] on span "Основное содержание" at bounding box center [396, 246] width 131 height 27
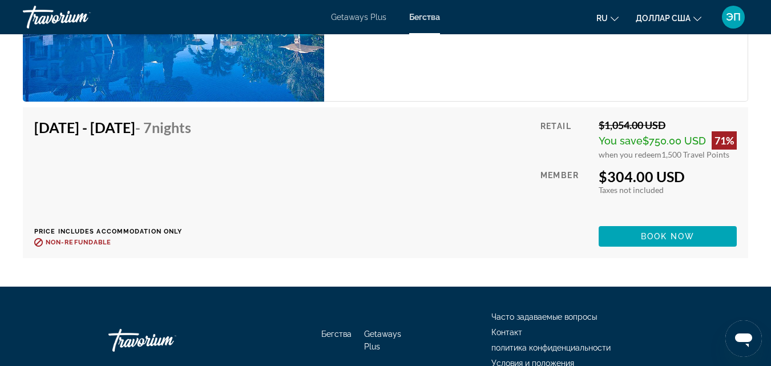
scroll to position [2214, 0]
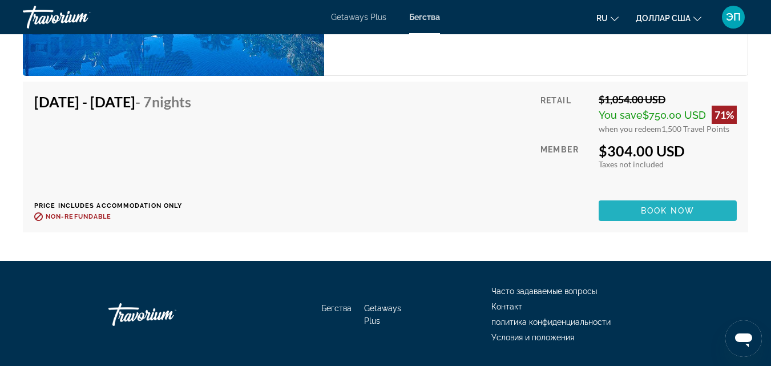
click at [665, 212] on span "Book now" at bounding box center [668, 210] width 54 height 9
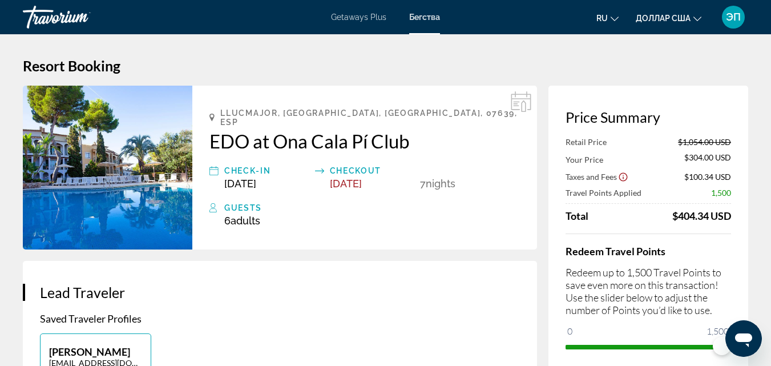
click at [261, 167] on div "Check-In" at bounding box center [266, 171] width 85 height 14
click at [258, 180] on div "Llucmajor, [GEOGRAPHIC_DATA], [GEOGRAPHIC_DATA], 07639, ESP EDO at [GEOGRAPHIC_…" at bounding box center [364, 168] width 345 height 164
click at [246, 177] on span "[DATE]" at bounding box center [240, 183] width 32 height 12
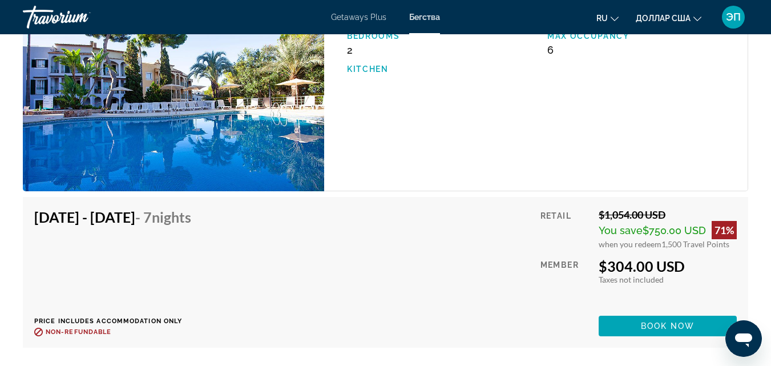
scroll to position [2090, 0]
